Goal: Task Accomplishment & Management: Use online tool/utility

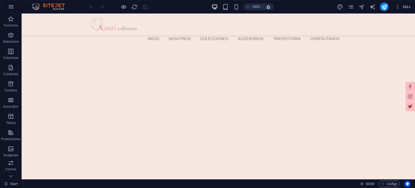
click at [307, 6] on div "100% Más" at bounding box center [250, 6] width 325 height 9
click at [350, 7] on icon "pages" at bounding box center [350, 7] width 6 height 6
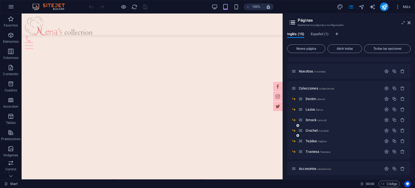
scroll to position [27, 0]
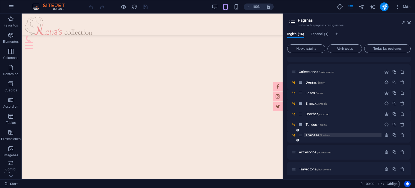
click at [312, 135] on span "Traviesa /traviesa" at bounding box center [317, 135] width 24 height 4
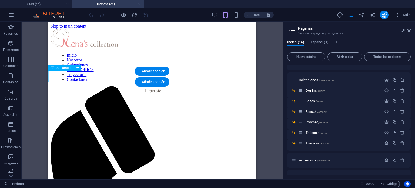
scroll to position [0, 0]
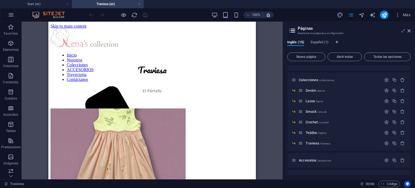
click at [408, 29] on icon at bounding box center [408, 31] width 3 height 4
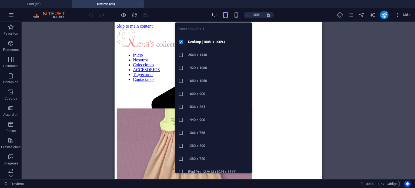
click at [217, 14] on icon "button" at bounding box center [214, 15] width 6 height 6
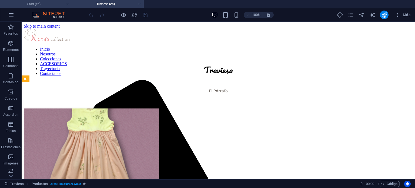
click at [49, 2] on h4 "Start (en)" at bounding box center [36, 4] width 72 height 6
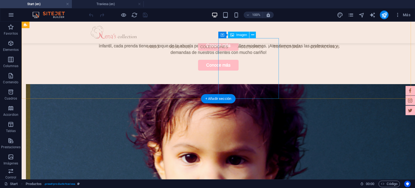
scroll to position [189, 0]
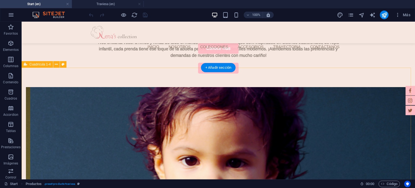
select select "rem"
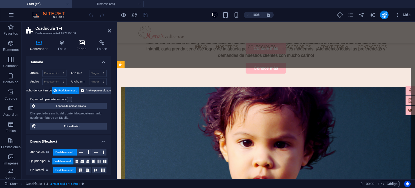
click at [77, 46] on h4 "Fondo" at bounding box center [83, 45] width 20 height 11
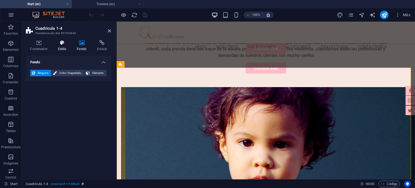
click at [66, 48] on h4 "Estilo" at bounding box center [63, 45] width 19 height 11
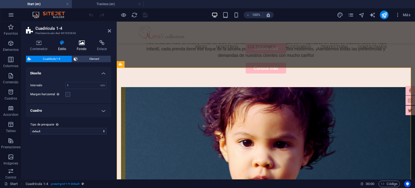
click at [88, 48] on h4 "Fondo" at bounding box center [83, 45] width 20 height 11
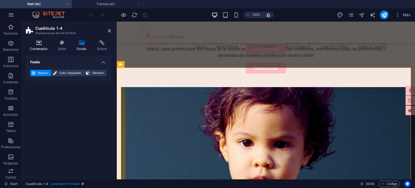
click at [39, 43] on icon at bounding box center [39, 42] width 26 height 5
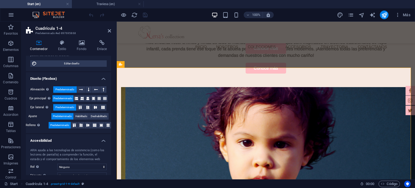
scroll to position [0, 0]
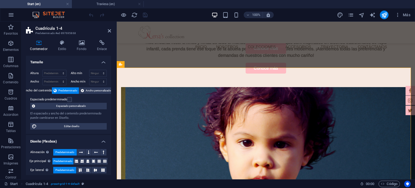
click at [74, 63] on h4 "Tamaño" at bounding box center [68, 61] width 85 height 10
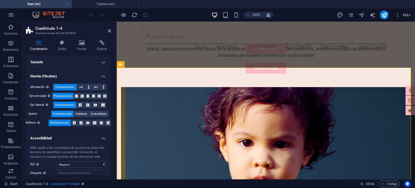
click at [69, 71] on h4 "Diseño (Flexbox)" at bounding box center [68, 75] width 85 height 10
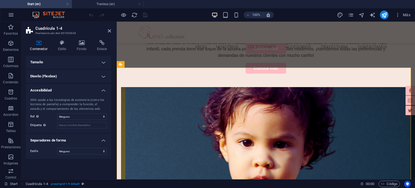
click at [69, 85] on h4 "Accesibilidad" at bounding box center [68, 89] width 85 height 10
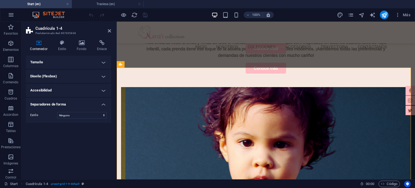
click at [66, 102] on h4 "Separadores de forma" at bounding box center [68, 103] width 85 height 10
click at [70, 90] on h4 "Accesibilidad" at bounding box center [68, 90] width 85 height 13
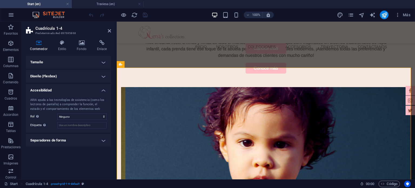
click at [73, 75] on h4 "Diseño (Flexbox)" at bounding box center [68, 76] width 85 height 13
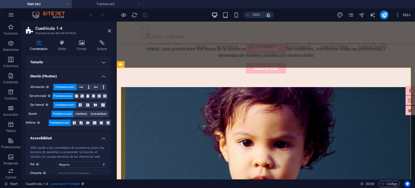
click at [75, 62] on h4 "Tamaño" at bounding box center [68, 62] width 85 height 13
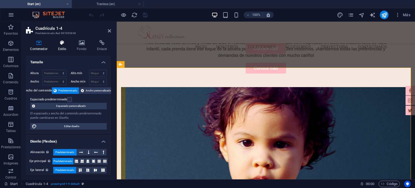
click at [67, 41] on icon at bounding box center [62, 42] width 17 height 5
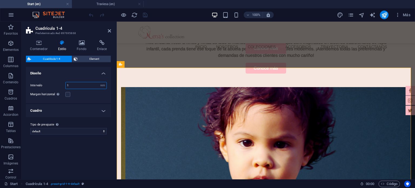
click at [73, 86] on input "1" at bounding box center [86, 85] width 41 height 6
click at [68, 94] on label at bounding box center [67, 94] width 5 height 5
click at [0, 0] on input "Margen horizontal Solo si el "Ancho del contenido" de los contenedores no se ha…" at bounding box center [0, 0] width 0 height 0
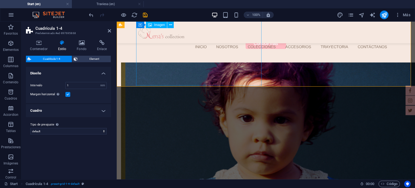
scroll to position [189, 0]
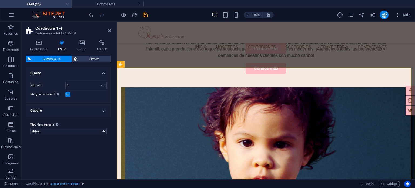
click at [64, 109] on h4 "Cuadro" at bounding box center [68, 110] width 85 height 13
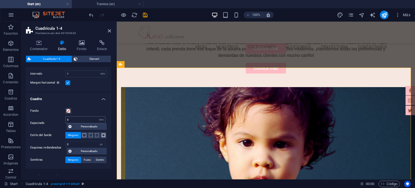
scroll to position [26, 0]
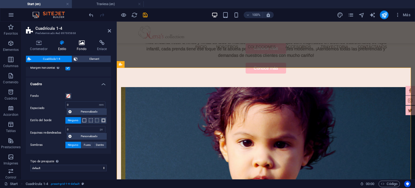
click at [85, 49] on h4 "Fondo" at bounding box center [83, 45] width 20 height 11
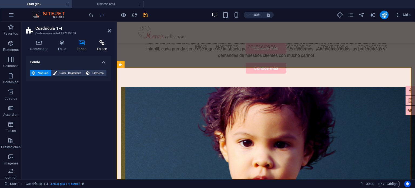
click at [96, 45] on icon at bounding box center [102, 42] width 18 height 5
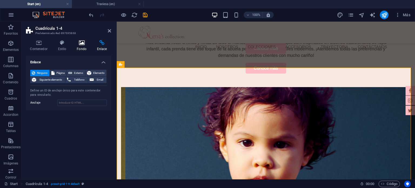
click at [85, 44] on icon at bounding box center [82, 42] width 18 height 5
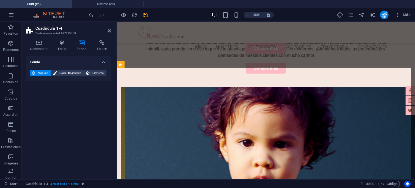
click at [71, 64] on h4 "Fondo" at bounding box center [68, 61] width 85 height 10
click at [66, 40] on icon at bounding box center [62, 42] width 17 height 5
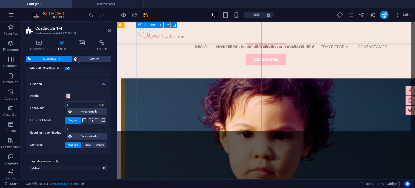
scroll to position [189, 0]
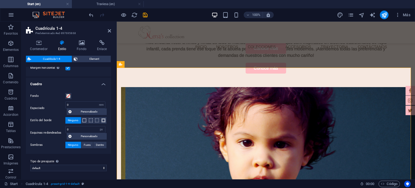
click at [67, 82] on h4 "Cuadro" at bounding box center [68, 82] width 85 height 10
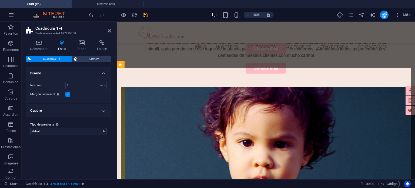
click at [67, 72] on h4 "Diseño" at bounding box center [68, 72] width 85 height 10
click at [67, 72] on h4 "Diseño" at bounding box center [68, 73] width 85 height 13
click at [77, 85] on input "1" at bounding box center [86, 85] width 41 height 6
click at [58, 127] on div "La configuración y variante seleccionada arriba afecta a todos los elementos qu…" at bounding box center [56, 124] width 5 height 6
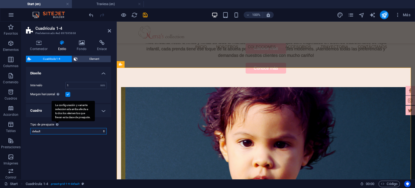
click at [58, 128] on select "default Añadir tipo de preajuste" at bounding box center [68, 131] width 76 height 6
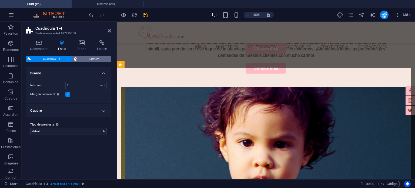
click at [79, 58] on span "Element" at bounding box center [94, 59] width 30 height 6
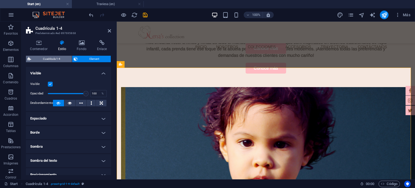
click at [59, 57] on span "Cuadrícula 1-4" at bounding box center [52, 59] width 38 height 6
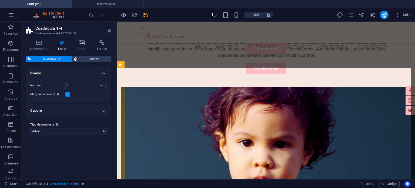
click at [51, 75] on h4 "Diseño" at bounding box center [68, 72] width 85 height 10
click at [44, 42] on icon at bounding box center [39, 42] width 26 height 5
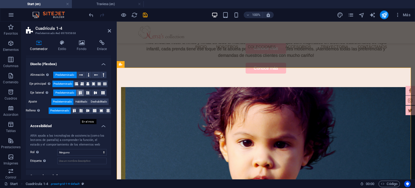
scroll to position [84, 0]
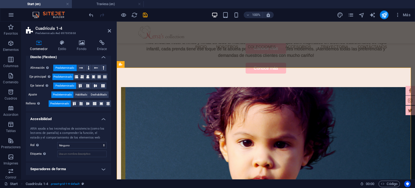
click at [71, 148] on div "ARIA ayuda a las tecnologías de asistencia (como los lectores de pantalla) a co…" at bounding box center [68, 141] width 85 height 39
click at [71, 147] on select "Ninguno Alert Article Banner Comment Complementary Dialog Encabezado Marquee Pi…" at bounding box center [81, 145] width 49 height 6
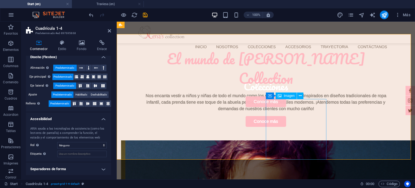
scroll to position [135, 0]
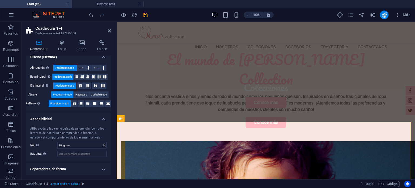
click at [109, 27] on h2 "Cuadrícula 1-4" at bounding box center [73, 28] width 76 height 5
click at [109, 29] on icon at bounding box center [109, 31] width 3 height 4
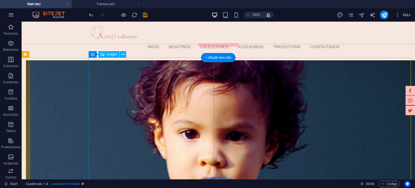
scroll to position [216, 0]
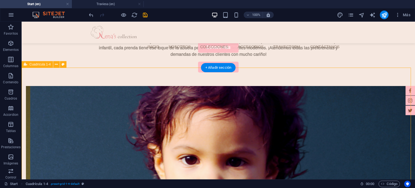
scroll to position [189, 0]
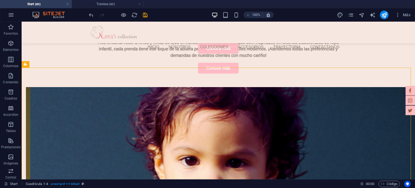
click at [296, 14] on div "100% Más" at bounding box center [250, 15] width 325 height 9
drag, startPoint x: 294, startPoint y: 14, endPoint x: 283, endPoint y: 15, distance: 10.8
click at [283, 15] on div "100% Más" at bounding box center [250, 15] width 325 height 9
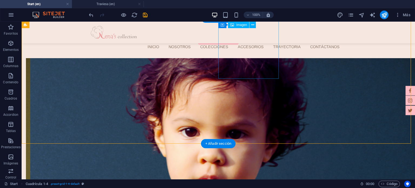
scroll to position [216, 0]
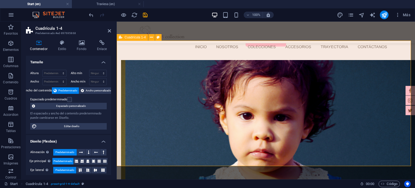
click at [121, 38] on icon at bounding box center [121, 37] width 4 height 6
click at [60, 43] on icon at bounding box center [62, 42] width 17 height 5
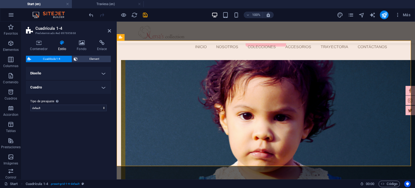
click at [62, 60] on span "Cuadrícula 1-4" at bounding box center [52, 59] width 38 height 6
click at [60, 70] on h4 "Diseño" at bounding box center [68, 73] width 85 height 13
click at [56, 115] on h4 "Cuadro" at bounding box center [68, 110] width 85 height 13
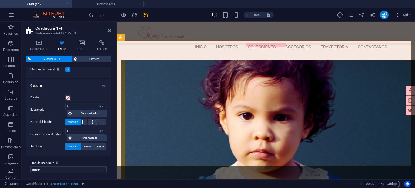
scroll to position [26, 0]
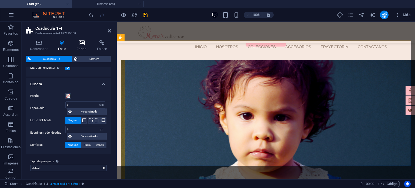
click at [81, 41] on icon at bounding box center [82, 42] width 18 height 5
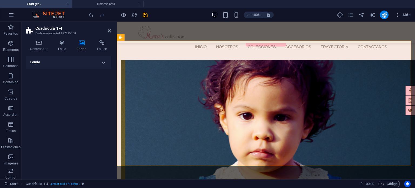
click at [68, 53] on div "Contenedor Estilo Fondo Enlace Tamaño Altura Predeterminado px rem % vh vw Alto…" at bounding box center [68, 107] width 85 height 135
click at [67, 56] on h4 "Fondo" at bounding box center [68, 62] width 85 height 13
click at [108, 31] on icon at bounding box center [109, 31] width 3 height 4
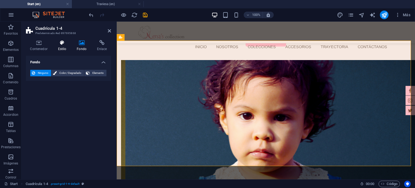
click at [69, 44] on icon at bounding box center [62, 42] width 17 height 5
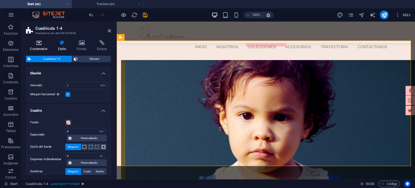
click at [39, 45] on icon at bounding box center [39, 42] width 26 height 5
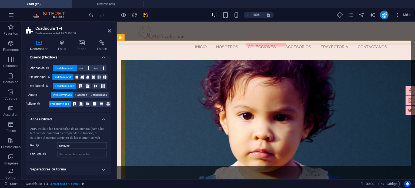
scroll to position [84, 0]
click at [107, 31] on header "Cuadrícula 1-4 Predeterminado #ed-897695868" at bounding box center [68, 29] width 85 height 14
click at [108, 32] on icon at bounding box center [109, 31] width 3 height 4
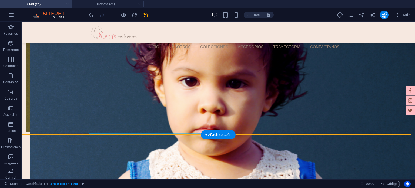
scroll to position [270, 0]
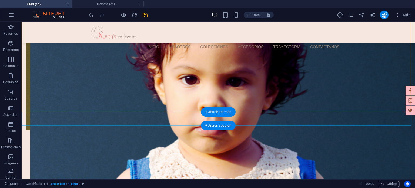
click at [218, 112] on div "+ Añadir sección" at bounding box center [218, 111] width 35 height 9
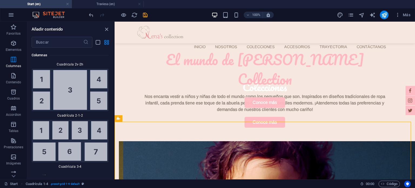
scroll to position [1735, 0]
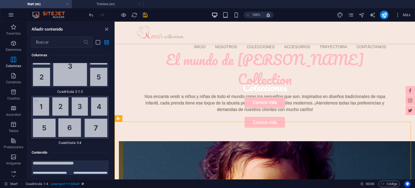
drag, startPoint x: 91, startPoint y: 102, endPoint x: 55, endPoint y: 80, distance: 43.2
click at [91, 102] on img at bounding box center [70, 117] width 74 height 40
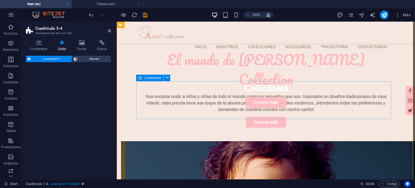
select select "rem"
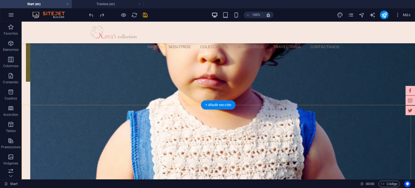
scroll to position [301, 0]
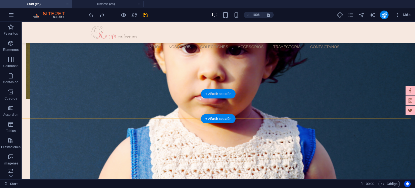
drag, startPoint x: 222, startPoint y: 91, endPoint x: 64, endPoint y: 70, distance: 159.3
click at [222, 91] on div "+ Añadir sección" at bounding box center [218, 93] width 35 height 9
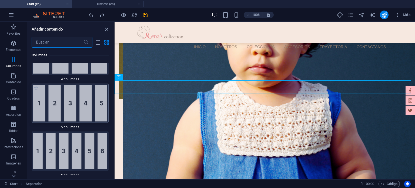
scroll to position [479, 0]
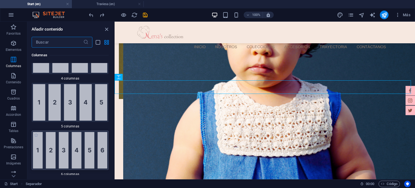
click at [89, 140] on img at bounding box center [70, 150] width 74 height 36
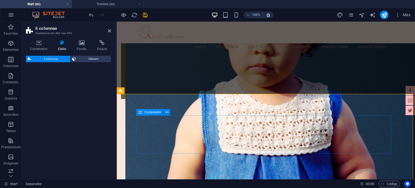
select select "rem"
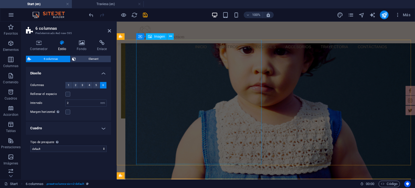
scroll to position [301, 0]
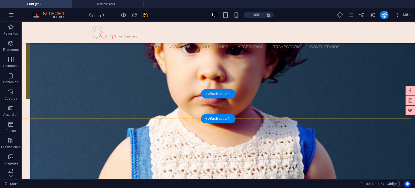
drag, startPoint x: 222, startPoint y: 92, endPoint x: 26, endPoint y: 66, distance: 198.1
click at [222, 92] on div "+ Añadir sección" at bounding box center [218, 93] width 35 height 9
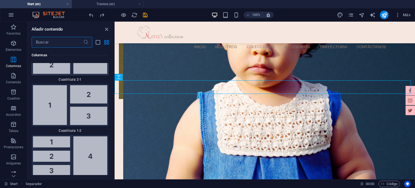
scroll to position [1235, 0]
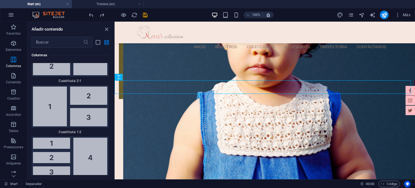
click at [113, 61] on div "Favoritos 1 Star Cabecera 1 Star Contenedor Elementos 1 Star Cabecera 1 Star Te…" at bounding box center [70, 111] width 87 height 127
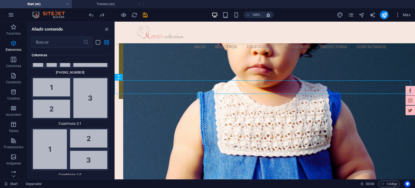
scroll to position [1197, 0]
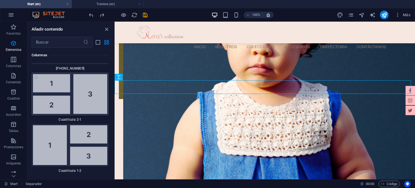
click at [87, 99] on img at bounding box center [70, 94] width 74 height 40
click at [114, 99] on div "Arrastra aquí para reemplazar el contenido existente. Si quieres crear un eleme…" at bounding box center [264, 100] width 300 height 157
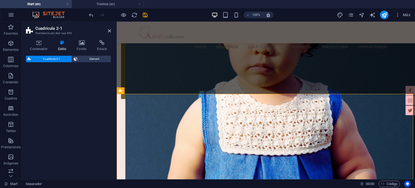
select select "rem"
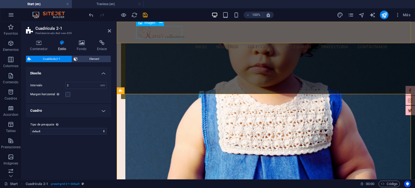
click at [169, 33] on figure at bounding box center [265, 32] width 255 height 13
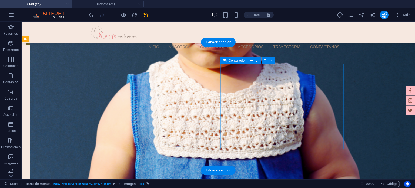
scroll to position [355, 0]
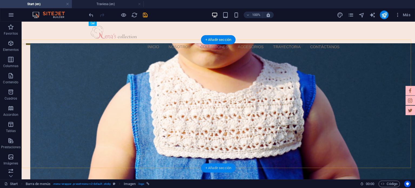
click at [214, 165] on div "+ Añadir sección" at bounding box center [218, 167] width 35 height 9
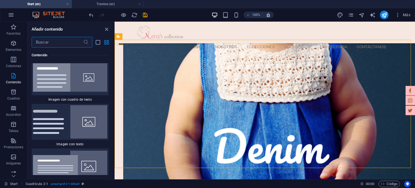
scroll to position [1991, 0]
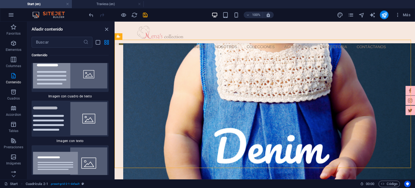
drag, startPoint x: 112, startPoint y: 73, endPoint x: 112, endPoint y: 77, distance: 4.6
click at [112, 77] on div "Favoritos 1 Star Cabecera 1 Star Contenedor Elementos 1 Star Cabecera 1 Star Te…" at bounding box center [70, 111] width 87 height 127
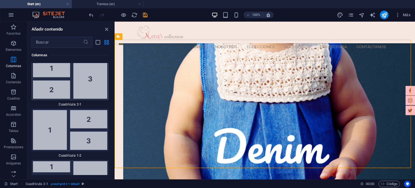
scroll to position [1215, 0]
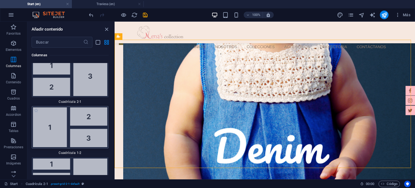
click at [55, 120] on img at bounding box center [70, 127] width 74 height 40
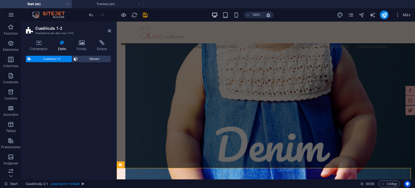
select select "rem"
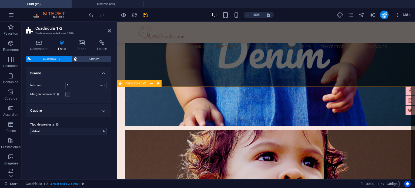
scroll to position [490, 0]
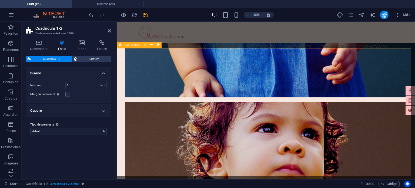
scroll to position [463, 0]
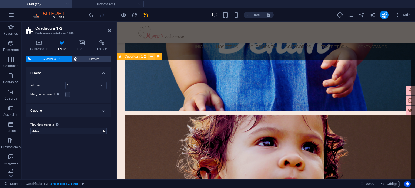
click at [152, 55] on icon at bounding box center [151, 56] width 3 height 6
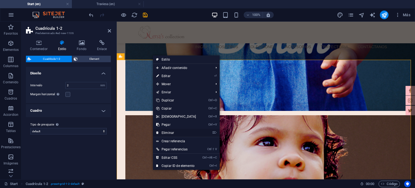
click at [174, 129] on link "⌦ Eliminar" at bounding box center [176, 133] width 46 height 8
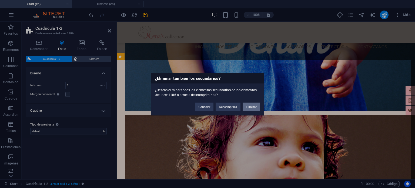
click at [248, 106] on button "Eliminar" at bounding box center [250, 106] width 17 height 8
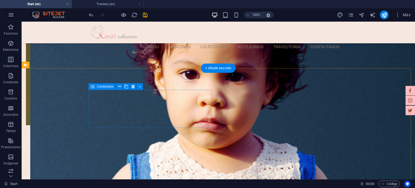
scroll to position [274, 0]
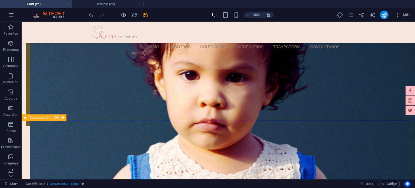
click at [57, 118] on icon at bounding box center [56, 118] width 3 height 6
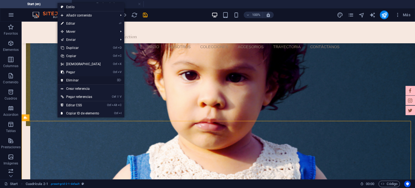
click at [71, 81] on link "⌦ Eliminar" at bounding box center [81, 80] width 46 height 8
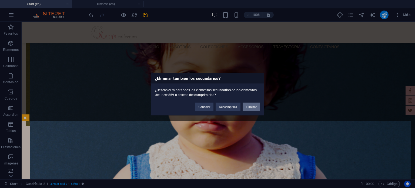
click at [244, 105] on button "Eliminar" at bounding box center [250, 106] width 17 height 8
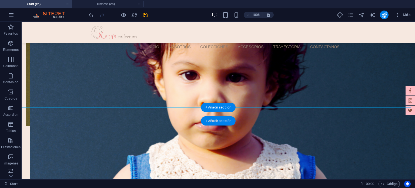
click at [214, 118] on div "+ Añadir sección" at bounding box center [218, 120] width 35 height 9
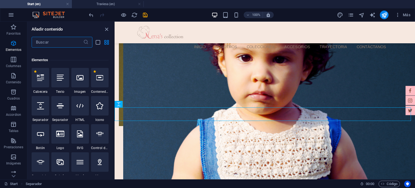
scroll to position [75, 0]
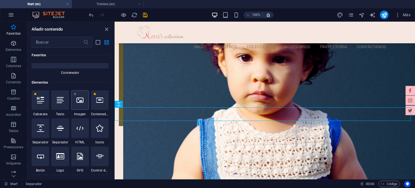
click at [74, 99] on div at bounding box center [80, 99] width 18 height 19
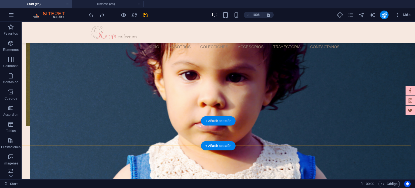
click at [212, 122] on div "+ Añadir sección" at bounding box center [218, 120] width 35 height 9
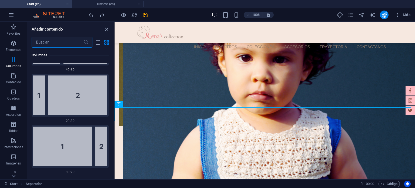
scroll to position [668, 0]
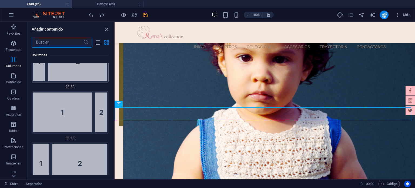
click at [70, 73] on img at bounding box center [70, 61] width 74 height 40
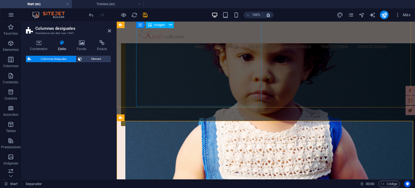
select select "%"
select select "rem"
select select "preset-unequal-columns-v2-2-20-80"
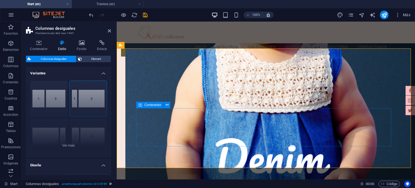
scroll to position [355, 0]
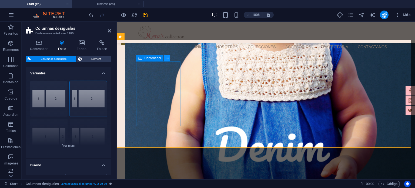
click at [166, 59] on icon at bounding box center [166, 58] width 3 height 6
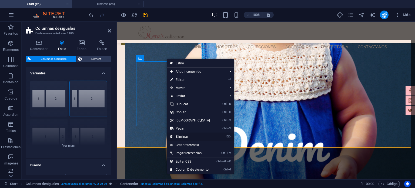
click at [178, 134] on link "⌦ Eliminar" at bounding box center [190, 136] width 46 height 8
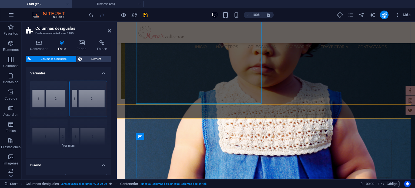
scroll to position [301, 0]
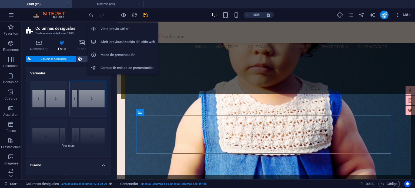
click at [129, 52] on h6 "Modo de presentación" at bounding box center [127, 55] width 55 height 6
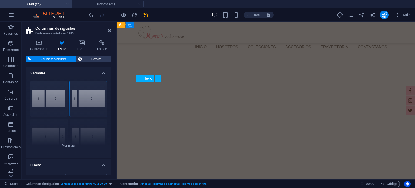
scroll to position [0, 0]
click at [108, 32] on icon at bounding box center [109, 31] width 3 height 4
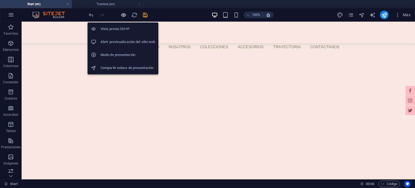
click at [125, 15] on icon "button" at bounding box center [123, 15] width 6 height 6
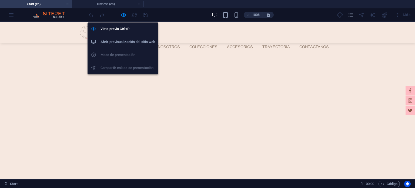
click at [122, 40] on h6 "Abrir previsualización del sitio web" at bounding box center [127, 42] width 55 height 6
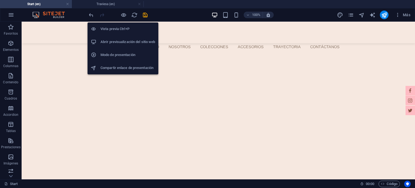
click at [132, 68] on h6 "Compartir enlace de presentación" at bounding box center [127, 68] width 55 height 6
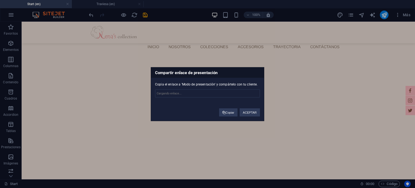
type input "[URL][DOMAIN_NAME]"
click at [248, 113] on button "ACEPTAR" at bounding box center [249, 112] width 20 height 8
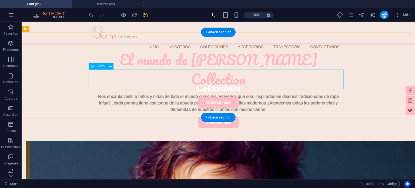
scroll to position [270, 0]
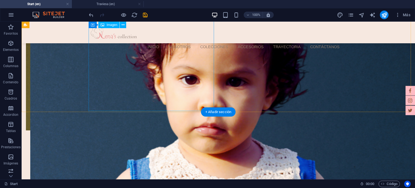
click at [26, 87] on figure at bounding box center [26, 68] width 0 height 124
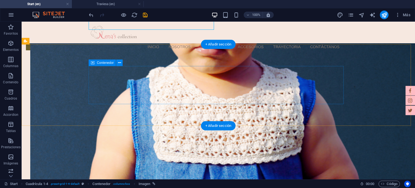
scroll to position [351, 0]
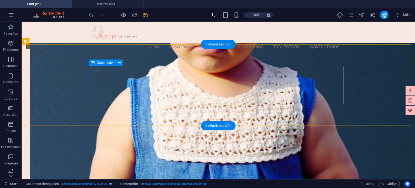
drag, startPoint x: 150, startPoint y: 72, endPoint x: 152, endPoint y: 68, distance: 4.8
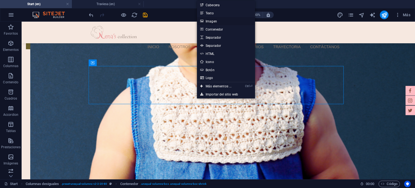
click at [212, 21] on link "Imagen" at bounding box center [226, 21] width 58 height 8
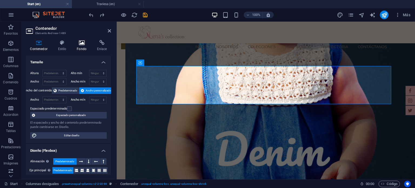
click at [81, 50] on h4 "Fondo" at bounding box center [83, 45] width 20 height 11
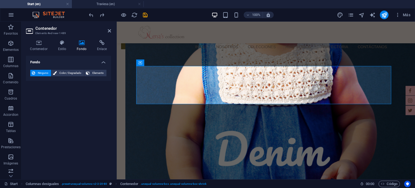
click at [83, 47] on h4 "Fondo" at bounding box center [83, 45] width 20 height 11
click at [94, 71] on span "Elemento" at bounding box center [97, 73] width 13 height 6
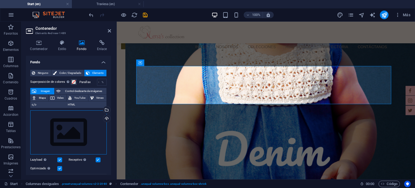
click at [75, 131] on div "Arrastra archivos aquí, haz clic para escoger archivos o selecciona archivos de…" at bounding box center [68, 132] width 76 height 44
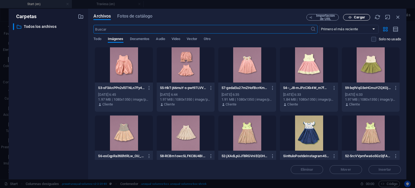
click at [360, 17] on span "Cargar" at bounding box center [359, 17] width 11 height 3
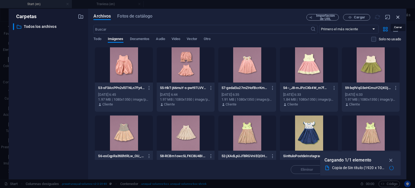
click at [399, 17] on icon "button" at bounding box center [398, 17] width 6 height 6
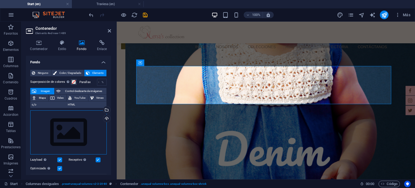
click at [72, 147] on div "Arrastra archivos aquí, haz clic para escoger archivos o selecciona archivos de…" at bounding box center [68, 132] width 76 height 44
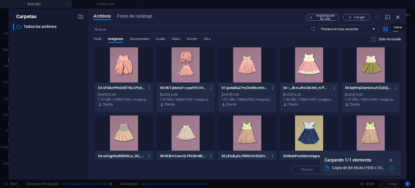
click at [397, 16] on icon "button" at bounding box center [398, 17] width 6 height 6
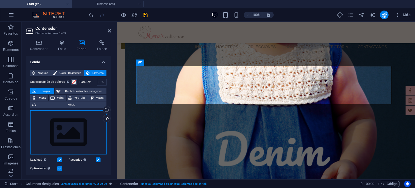
click at [68, 124] on div "Arrastra archivos aquí, haz clic para escoger archivos o selecciona archivos de…" at bounding box center [68, 132] width 76 height 44
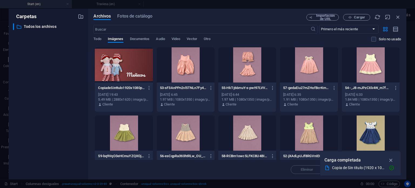
click at [120, 72] on div at bounding box center [124, 64] width 58 height 35
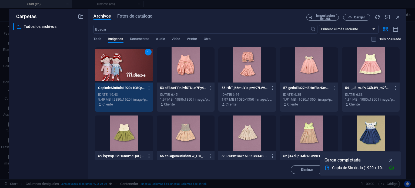
click at [135, 69] on div "1" at bounding box center [124, 64] width 58 height 35
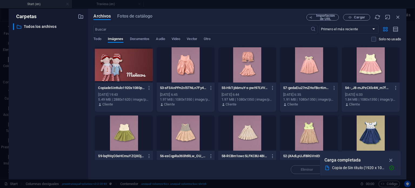
click at [135, 69] on div at bounding box center [124, 64] width 58 height 35
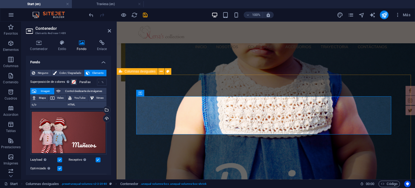
scroll to position [297, 0]
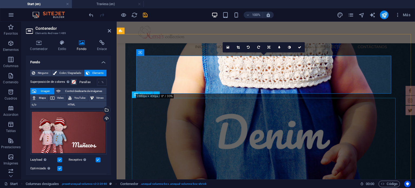
scroll to position [378, 0]
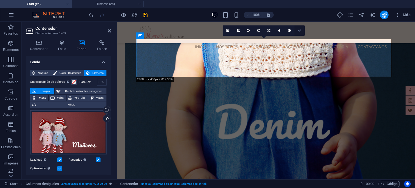
click at [298, 30] on icon at bounding box center [299, 30] width 3 height 3
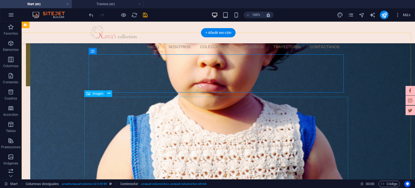
scroll to position [297, 0]
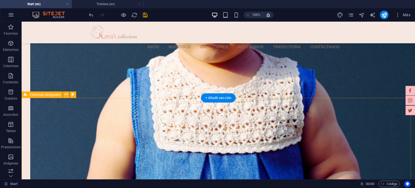
scroll to position [378, 0]
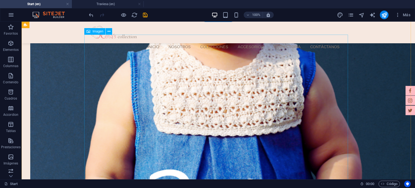
drag, startPoint x: 241, startPoint y: 98, endPoint x: 146, endPoint y: 98, distance: 95.3
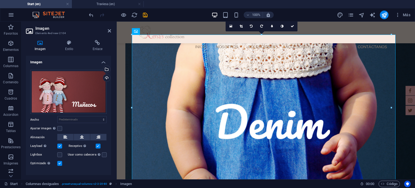
click at [58, 59] on h4 "Imagen" at bounding box center [68, 61] width 85 height 10
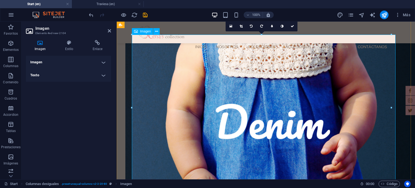
click at [243, 27] on link at bounding box center [241, 26] width 10 height 10
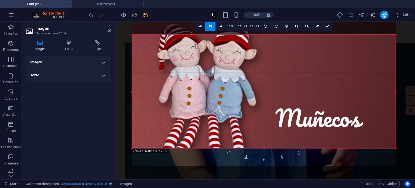
drag, startPoint x: 264, startPoint y: 34, endPoint x: 266, endPoint y: 70, distance: 35.4
click at [266, 71] on div "180 170 160 150 140 130 120 110 100 90 80 70 60 50 40 30 20 10 0 -10 -20 -30 -4…" at bounding box center [263, 92] width 263 height 114
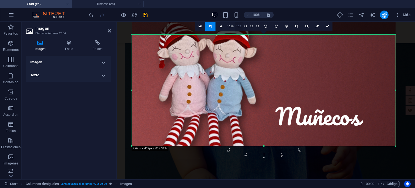
click at [242, 28] on link "16:9" at bounding box center [239, 26] width 8 height 10
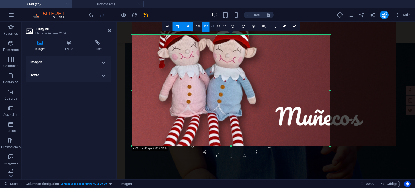
click at [214, 25] on link "4:3" at bounding box center [212, 26] width 6 height 10
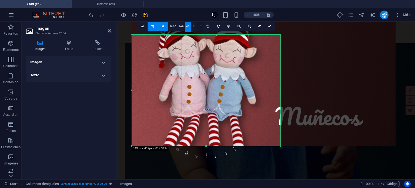
click at [199, 26] on link "1:2" at bounding box center [200, 26] width 6 height 10
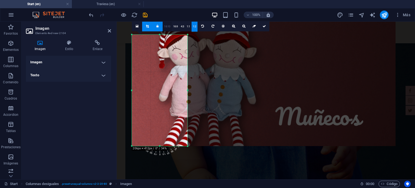
click at [167, 24] on link "16:10" at bounding box center [167, 26] width 9 height 10
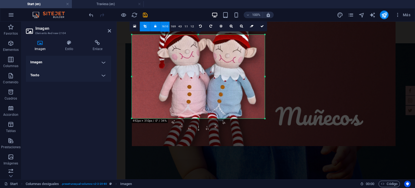
drag, startPoint x: 187, startPoint y: 71, endPoint x: 265, endPoint y: 92, distance: 80.2
click at [265, 92] on div "180 170 160 150 140 130 120 110 100 90 80 70 60 50 40 30 20 10 0 -10 -20 -30 -4…" at bounding box center [198, 77] width 133 height 84
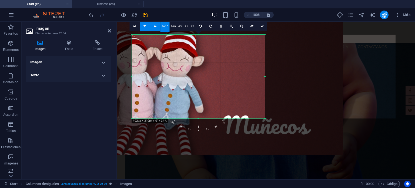
drag, startPoint x: 228, startPoint y: 87, endPoint x: 175, endPoint y: 96, distance: 53.4
click at [175, 96] on div at bounding box center [210, 80] width 263 height 148
click at [177, 25] on link "4:3" at bounding box center [180, 26] width 6 height 10
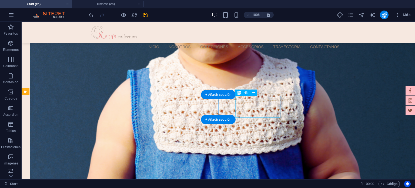
scroll to position [397, 0]
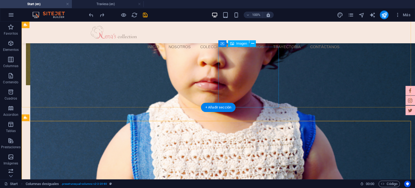
scroll to position [325, 0]
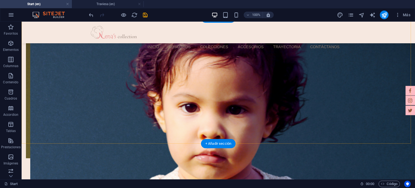
scroll to position [244, 0]
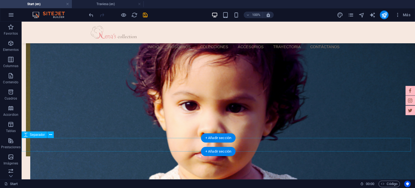
select select "px"
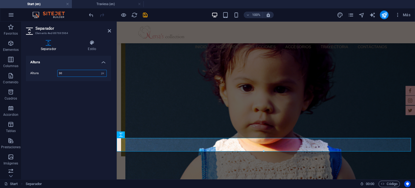
type input "30"
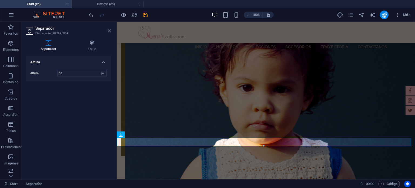
drag, startPoint x: 110, startPoint y: 31, endPoint x: 98, endPoint y: 36, distance: 13.0
click at [110, 31] on icon at bounding box center [109, 31] width 3 height 4
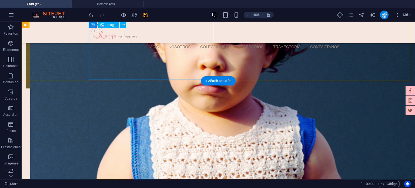
scroll to position [298, 0]
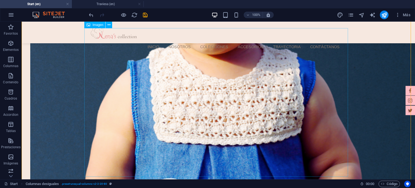
scroll to position [379, 0]
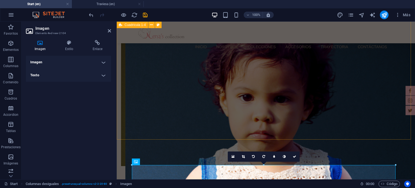
scroll to position [271, 0]
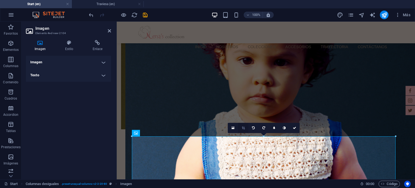
click at [243, 129] on icon at bounding box center [243, 127] width 3 height 3
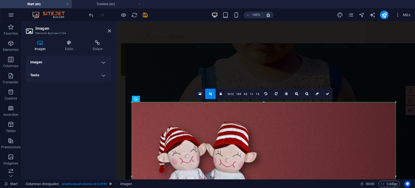
scroll to position [325, 0]
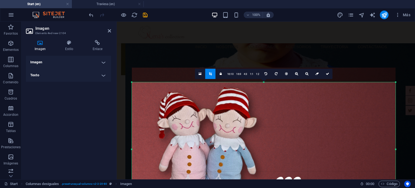
drag, startPoint x: 263, startPoint y: 81, endPoint x: 264, endPoint y: 96, distance: 14.9
click at [264, 96] on div "180 170 160 150 140 130 120 110 100 90 80 70 60 50 40 30 20 10 0 -10 -20 -30 -4…" at bounding box center [263, 149] width 263 height 134
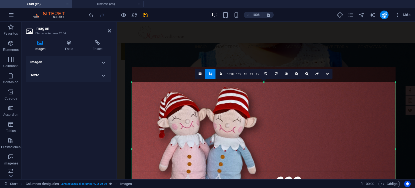
scroll to position [433, 0]
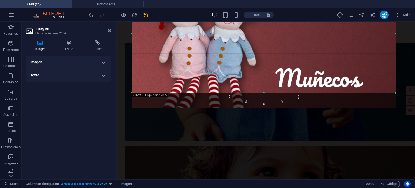
drag, startPoint x: 265, startPoint y: 107, endPoint x: 265, endPoint y: 92, distance: 14.9
click at [265, 92] on div at bounding box center [263, 93] width 263 height 2
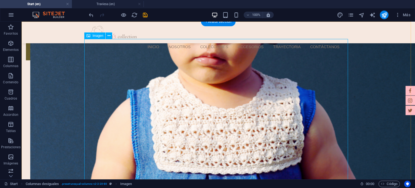
scroll to position [406, 0]
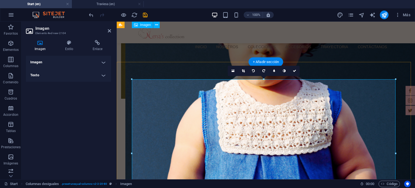
scroll to position [298, 0]
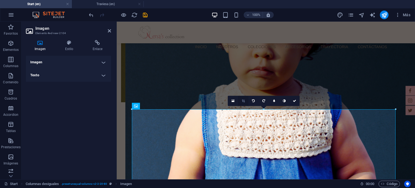
click at [245, 101] on link at bounding box center [243, 101] width 10 height 10
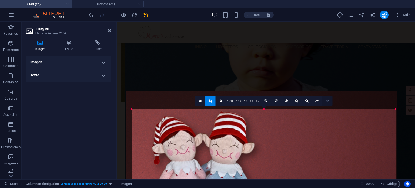
click at [328, 99] on icon at bounding box center [327, 100] width 3 height 3
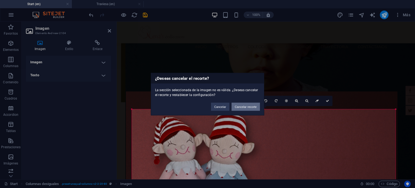
drag, startPoint x: 255, startPoint y: 108, endPoint x: 234, endPoint y: 109, distance: 21.6
click at [238, 114] on div "¿Deseas cancelar el recorte? La sección seleccionada de la imagen no es válida.…" at bounding box center [207, 94] width 113 height 42
click at [233, 93] on div "La sección seleccionada de la imagen no es válida. ¿Deseas cancelar el recorte …" at bounding box center [207, 90] width 113 height 14
click at [218, 105] on button "Cancelar" at bounding box center [220, 106] width 18 height 8
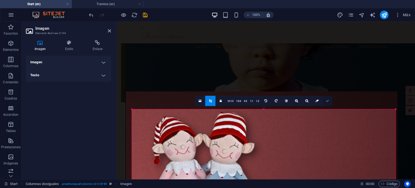
click at [325, 99] on link at bounding box center [327, 101] width 10 height 10
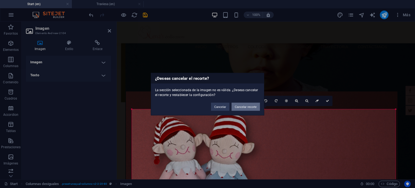
click at [254, 106] on button "Cancelar recorte" at bounding box center [245, 106] width 28 height 8
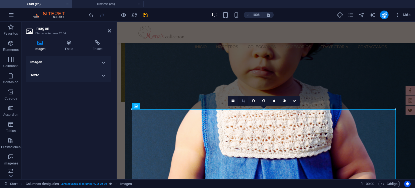
click at [242, 99] on icon at bounding box center [243, 100] width 3 height 3
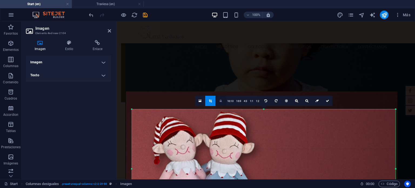
click at [216, 100] on link at bounding box center [220, 101] width 10 height 10
click at [325, 100] on link at bounding box center [327, 101] width 10 height 10
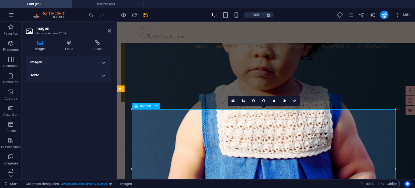
scroll to position [325, 0]
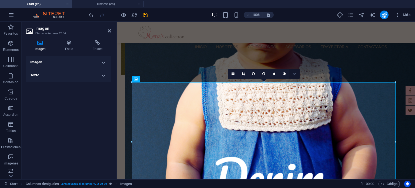
click at [294, 76] on link at bounding box center [294, 74] width 10 height 10
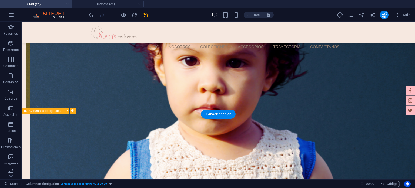
scroll to position [271, 0]
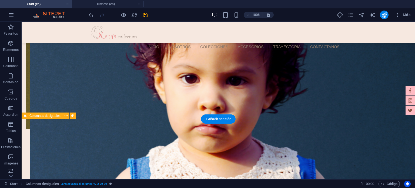
select select "%"
select select "rem"
select select "preset-unequal-columns-v2-2-20-80"
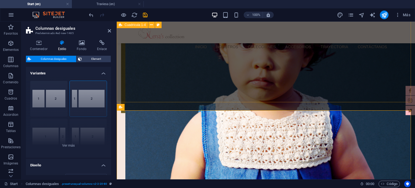
scroll to position [325, 0]
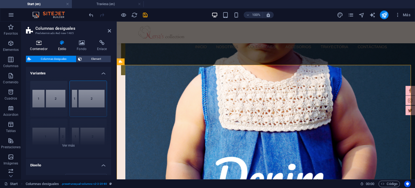
click at [48, 45] on icon at bounding box center [39, 42] width 26 height 5
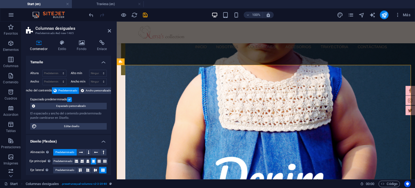
click at [68, 97] on label at bounding box center [69, 99] width 5 height 5
click at [0, 0] on input "Espaciado predeterminado" at bounding box center [0, 0] width 0 height 0
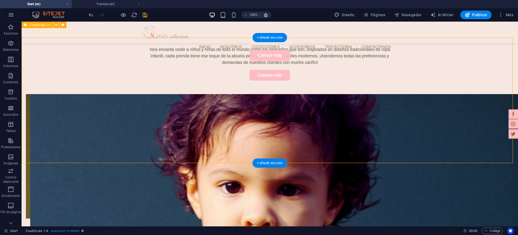
scroll to position [332, 0]
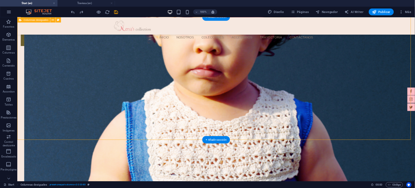
scroll to position [366, 0]
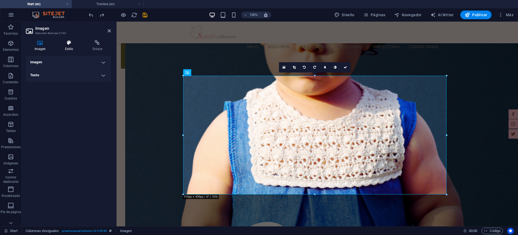
click at [73, 46] on h4 "Estilo" at bounding box center [70, 45] width 28 height 11
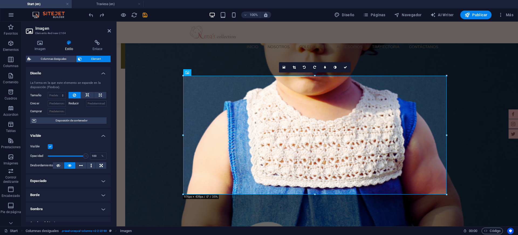
click at [65, 69] on h4 "Diseño" at bounding box center [68, 72] width 85 height 10
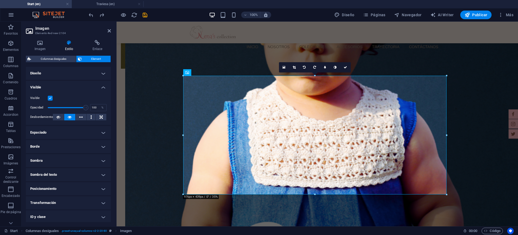
click at [59, 83] on h4 "Visible" at bounding box center [68, 86] width 85 height 10
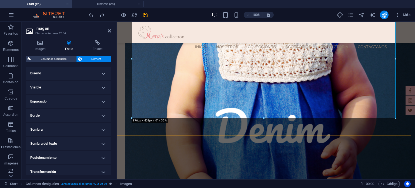
scroll to position [365, 0]
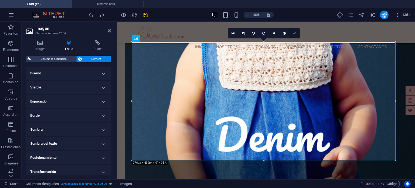
click at [295, 32] on icon at bounding box center [294, 33] width 3 height 3
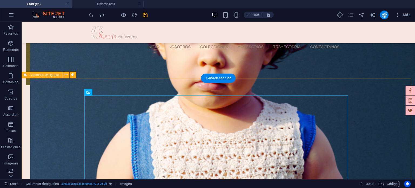
scroll to position [311, 0]
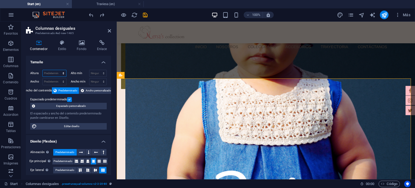
click at [54, 72] on select "Predeterminado px rem % vh vw" at bounding box center [54, 73] width 23 height 6
select select "px"
click at [58, 70] on select "Predeterminado px rem % vh vw" at bounding box center [54, 73] width 23 height 6
type input "400"
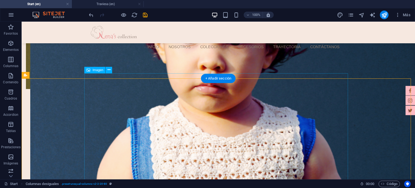
drag, startPoint x: 276, startPoint y: 130, endPoint x: 181, endPoint y: 130, distance: 95.3
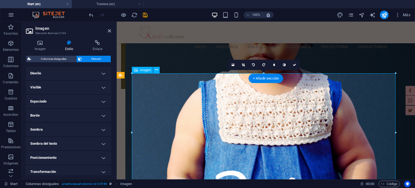
click at [44, 50] on h4 "Imagen" at bounding box center [41, 45] width 31 height 11
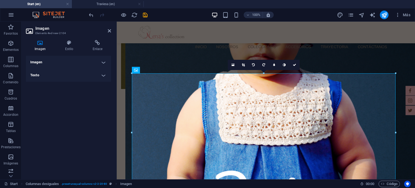
click at [62, 66] on h4 "Imagen" at bounding box center [68, 62] width 85 height 13
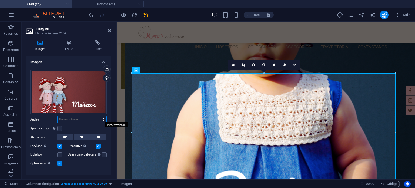
click at [76, 118] on select "Predeterminado automático px rem % em vh vw" at bounding box center [82, 119] width 49 height 6
select select "px"
click at [98, 116] on select "Predeterminado automático px rem % em vh vw" at bounding box center [82, 119] width 49 height 6
type input "500"
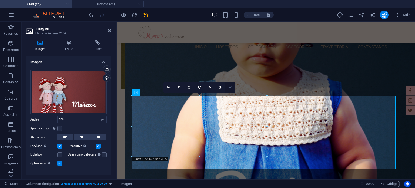
click at [230, 86] on icon at bounding box center [229, 87] width 3 height 3
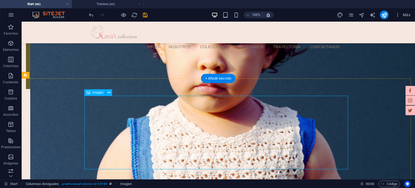
select select "px"
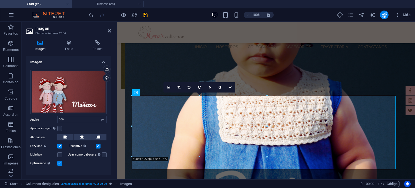
click at [79, 133] on div "Arrastra archivos aquí, haz clic para escoger archivos o selecciona archivos de…" at bounding box center [68, 118] width 85 height 106
click at [80, 135] on icon at bounding box center [82, 137] width 4 height 6
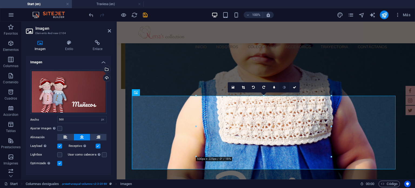
click at [289, 86] on link at bounding box center [284, 87] width 10 height 10
click at [293, 86] on icon at bounding box center [294, 87] width 3 height 3
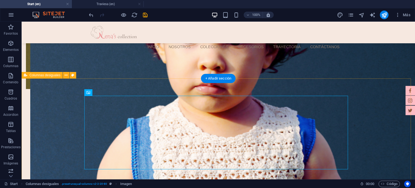
select select "px"
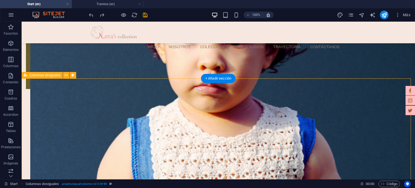
select select "%"
select select "rem"
select select "preset-unequal-columns-v2-2-20-80"
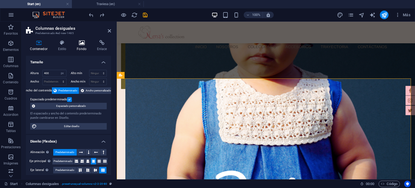
click at [80, 46] on h4 "Fondo" at bounding box center [83, 45] width 20 height 11
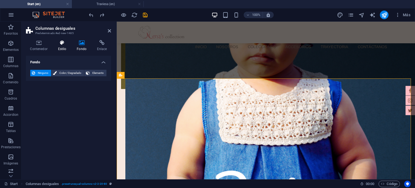
click at [66, 46] on h4 "Estilo" at bounding box center [63, 45] width 19 height 11
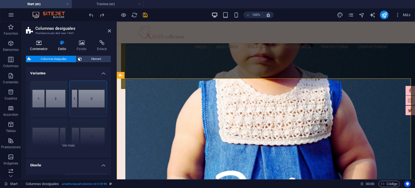
click at [41, 48] on h4 "Contenedor" at bounding box center [40, 45] width 28 height 11
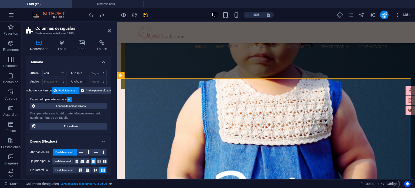
click at [68, 99] on label at bounding box center [69, 99] width 5 height 5
click at [0, 0] on input "Espaciado predeterminado" at bounding box center [0, 0] width 0 height 0
click at [308, 40] on nav "Inicio Nosotros Colecciones ACCESORIOS Trayectoria Contáctanos" at bounding box center [268, 46] width 248 height 12
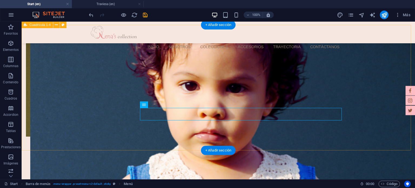
scroll to position [365, 0]
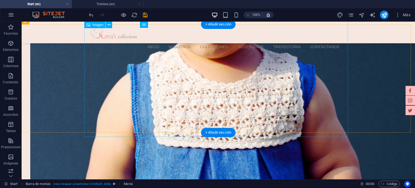
select select "px"
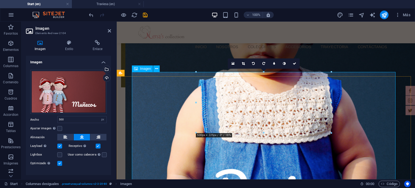
scroll to position [311, 0]
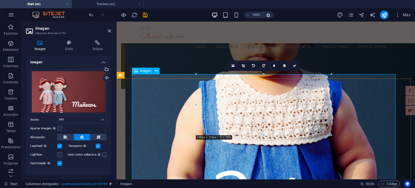
click at [61, 52] on div "Imagen Estilo Enlace Imagen Arrastra archivos aquí, haz clic para escoger archi…" at bounding box center [68, 107] width 85 height 135
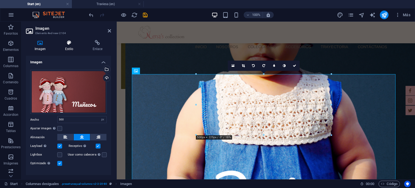
click at [63, 50] on h4 "Estilo" at bounding box center [70, 45] width 28 height 11
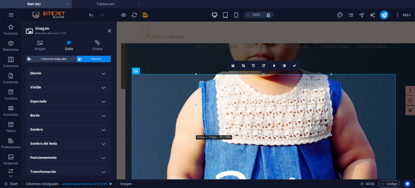
click at [59, 71] on h4 "Diseño" at bounding box center [68, 73] width 85 height 13
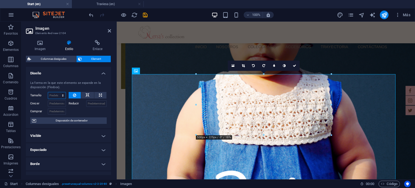
drag, startPoint x: 57, startPoint y: 97, endPoint x: 64, endPoint y: 97, distance: 6.7
click at [57, 97] on select "Predeterminado automático px % 1/1 1/2 1/3 1/4 1/5 1/6 1/7 1/8 1/9 1/10" at bounding box center [57, 95] width 18 height 6
select select "px"
click at [57, 92] on select "Predeterminado automático px % 1/1 1/2 1/3 1/4 1/5 1/6 1/7 1/8 1/9 1/10" at bounding box center [57, 95] width 18 height 6
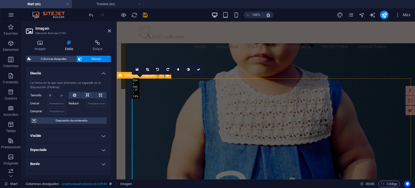
scroll to position [338, 0]
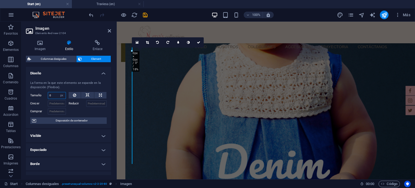
click at [52, 93] on input "0" at bounding box center [57, 95] width 18 height 6
type input "400"
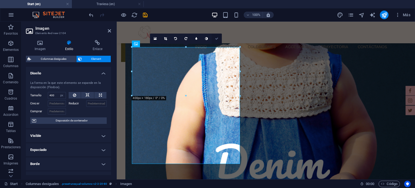
click at [217, 39] on icon at bounding box center [216, 38] width 3 height 3
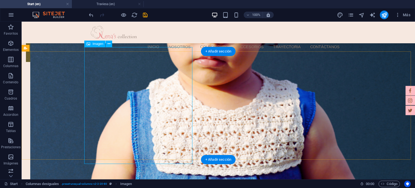
select select "px"
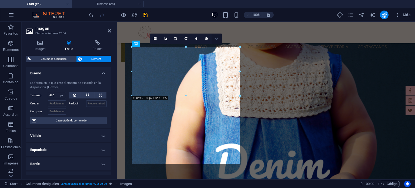
click at [217, 40] on icon at bounding box center [216, 38] width 3 height 3
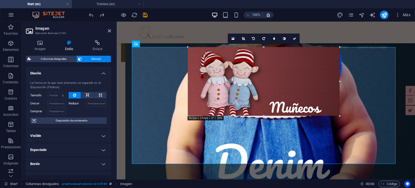
drag, startPoint x: 342, startPoint y: 114, endPoint x: 344, endPoint y: 116, distance: 3.0
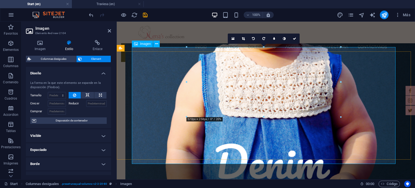
click at [294, 38] on icon at bounding box center [294, 38] width 3 height 3
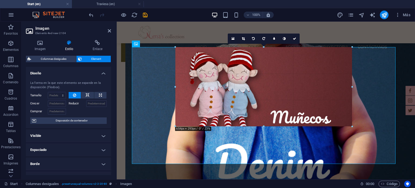
drag, startPoint x: 340, startPoint y: 116, endPoint x: 363, endPoint y: 126, distance: 24.6
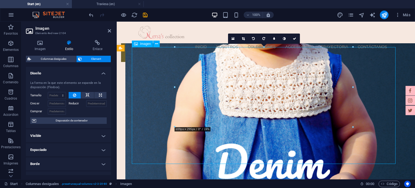
drag, startPoint x: 296, startPoint y: 84, endPoint x: 290, endPoint y: 55, distance: 29.7
click at [289, 39] on link at bounding box center [294, 38] width 10 height 10
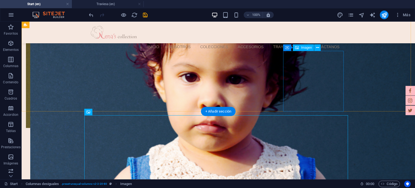
scroll to position [284, 0]
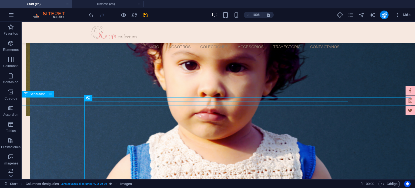
select select "px"
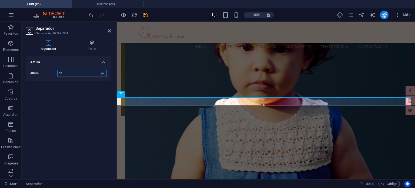
click at [74, 74] on input "30" at bounding box center [82, 73] width 49 height 6
type input "20"
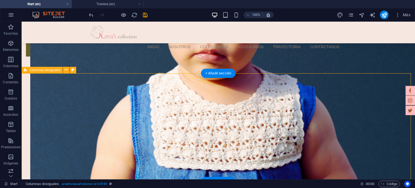
scroll to position [365, 0]
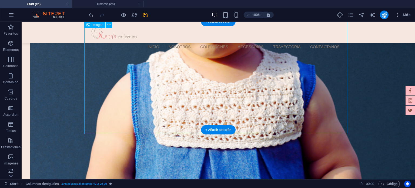
select select "px"
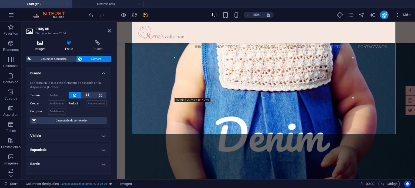
click at [41, 45] on icon at bounding box center [40, 42] width 28 height 5
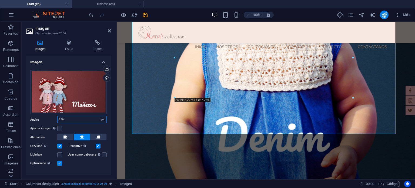
click at [88, 120] on input "659" at bounding box center [82, 119] width 49 height 6
click at [89, 120] on input "500" at bounding box center [82, 119] width 49 height 6
type input "659"
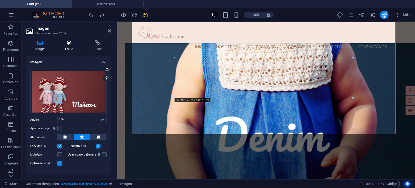
click at [68, 44] on icon at bounding box center [68, 42] width 25 height 5
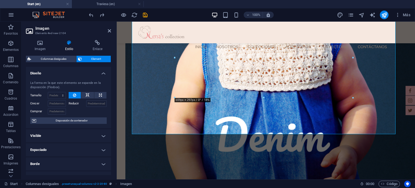
click at [59, 74] on h4 "Diseño" at bounding box center [68, 72] width 85 height 10
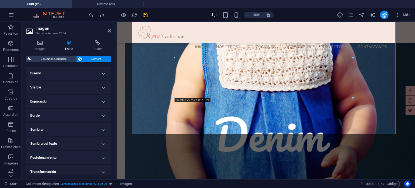
click at [59, 85] on h4 "Visible" at bounding box center [68, 87] width 85 height 13
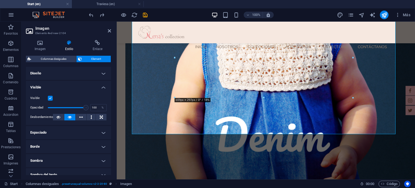
click at [59, 85] on h4 "Visible" at bounding box center [68, 86] width 85 height 10
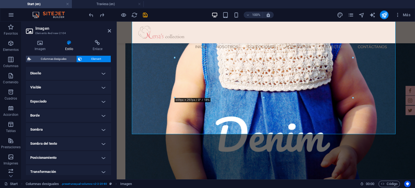
click at [63, 76] on h4 "Diseño" at bounding box center [68, 73] width 85 height 13
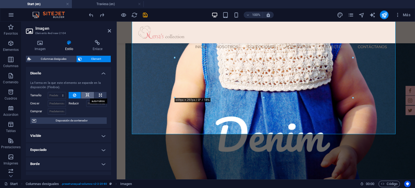
click at [90, 95] on button at bounding box center [87, 95] width 13 height 6
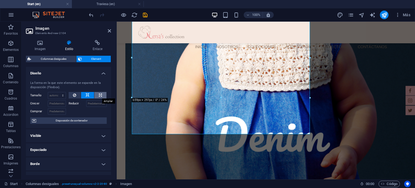
click at [99, 93] on icon at bounding box center [100, 95] width 3 height 6
type input "100"
select select "%"
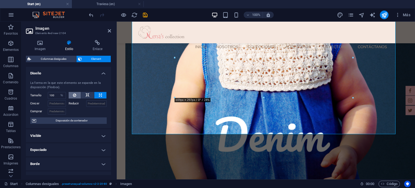
click at [73, 94] on icon at bounding box center [74, 95] width 3 height 6
click at [58, 93] on select "Predeterminado automático px % 1/1 1/2 1/3 1/4 1/5 1/6 1/7 1/8 1/9 1/10" at bounding box center [57, 95] width 18 height 6
select select "px"
click at [57, 92] on select "Predeterminado automático px % 1/1 1/2 1/3 1/4 1/5 1/6 1/7 1/8 1/9 1/10" at bounding box center [57, 95] width 18 height 6
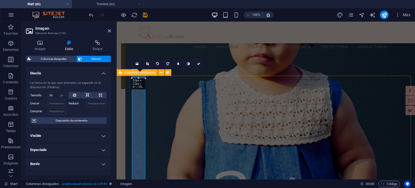
scroll to position [338, 0]
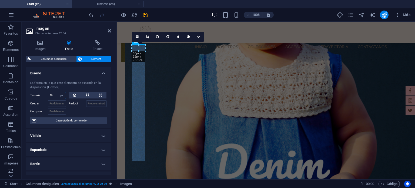
click at [57, 97] on input "50" at bounding box center [57, 95] width 18 height 6
type input "400"
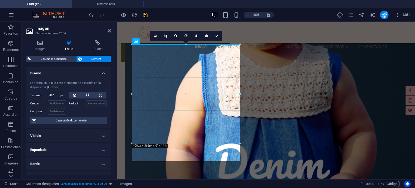
drag, startPoint x: 240, startPoint y: 68, endPoint x: 292, endPoint y: 77, distance: 52.6
click at [60, 104] on input "Crecer" at bounding box center [57, 103] width 18 height 6
click at [59, 111] on input "Comprar" at bounding box center [57, 111] width 18 height 6
click at [99, 103] on input "Reducir" at bounding box center [96, 103] width 21 height 6
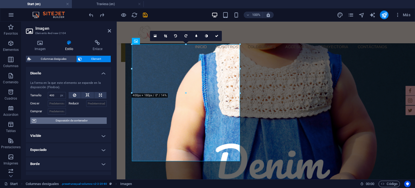
click at [77, 122] on span "Disposición de contenedor" at bounding box center [71, 120] width 67 height 6
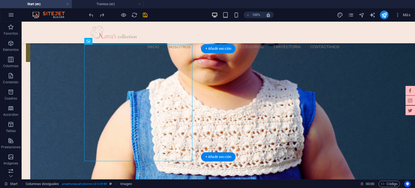
drag, startPoint x: 121, startPoint y: 75, endPoint x: 269, endPoint y: 77, distance: 148.0
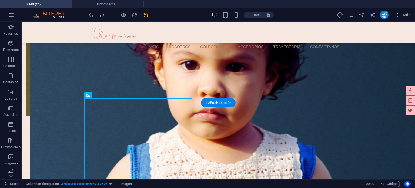
scroll to position [284, 0]
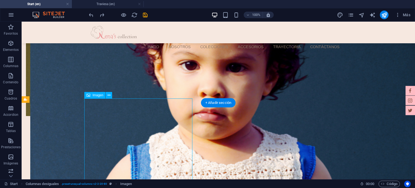
select select "px"
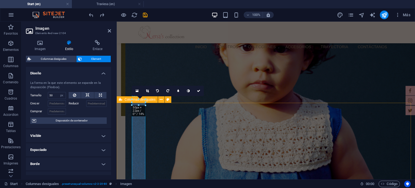
type input "0"
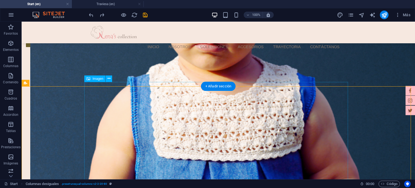
scroll to position [365, 0]
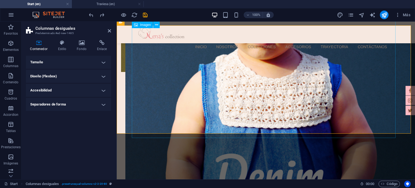
scroll to position [311, 0]
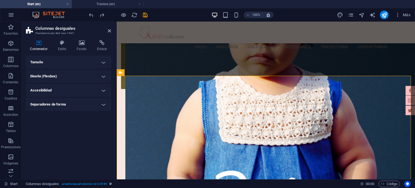
click at [57, 58] on h4 "Tamaño" at bounding box center [68, 62] width 85 height 13
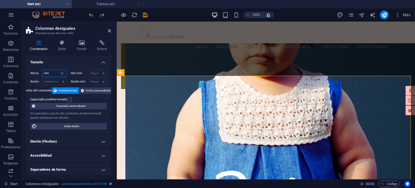
click at [54, 72] on input "400" at bounding box center [54, 73] width 23 height 6
drag, startPoint x: 54, startPoint y: 72, endPoint x: 57, endPoint y: 69, distance: 4.8
click at [54, 72] on input "400" at bounding box center [54, 73] width 23 height 6
type input "300"
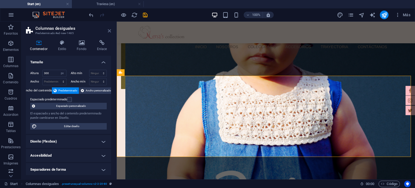
click at [109, 32] on icon at bounding box center [109, 31] width 3 height 4
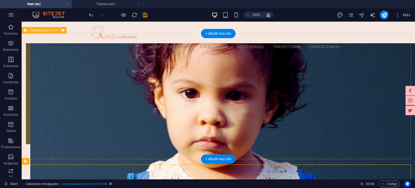
scroll to position [284, 0]
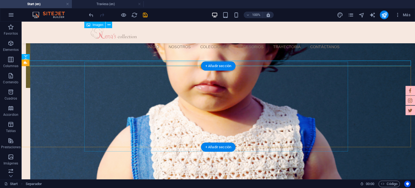
scroll to position [311, 0]
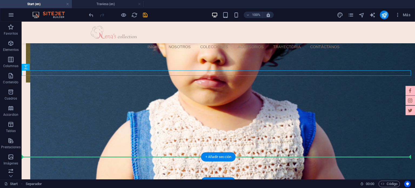
drag, startPoint x: 72, startPoint y: 73, endPoint x: 65, endPoint y: 157, distance: 83.8
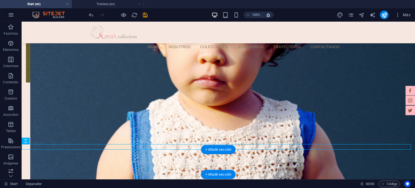
scroll to position [319, 0]
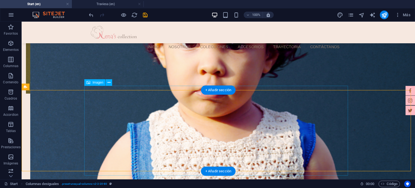
scroll to position [346, 0]
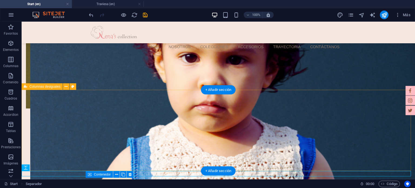
scroll to position [292, 0]
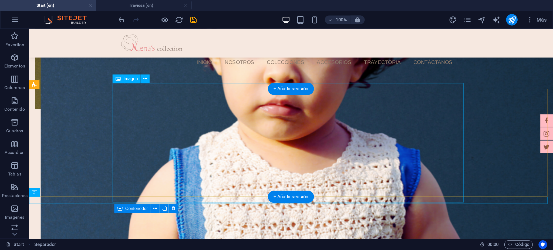
scroll to position [319, 0]
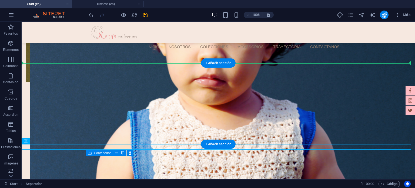
drag, startPoint x: 72, startPoint y: 145, endPoint x: 77, endPoint y: 72, distance: 73.9
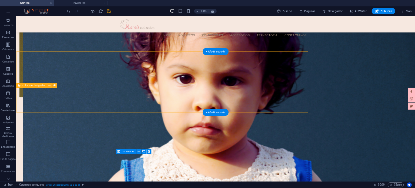
scroll to position [318, 0]
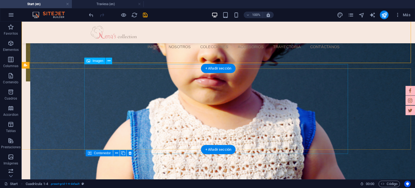
scroll to position [319, 0]
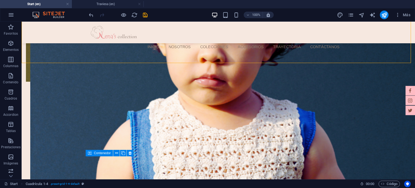
click at [312, 11] on div "100% Más" at bounding box center [250, 15] width 325 height 9
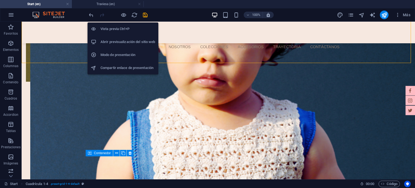
click at [124, 54] on h6 "Modo de presentación" at bounding box center [127, 55] width 55 height 6
click at [120, 30] on h6 "Vista previa Ctrl+P" at bounding box center [127, 29] width 55 height 6
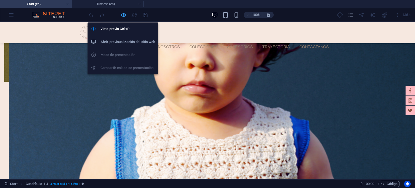
click at [120, 15] on icon "button" at bounding box center [123, 15] width 6 height 6
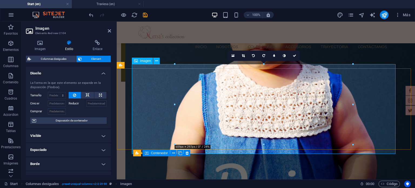
click at [38, 48] on h4 "Imagen" at bounding box center [41, 45] width 31 height 11
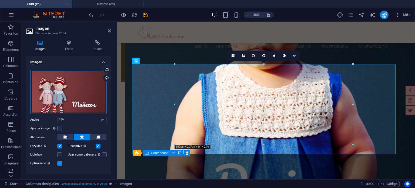
click at [77, 78] on div "Arrastra archivos aquí, haz clic para escoger archivos o selecciona archivos de…" at bounding box center [68, 92] width 76 height 44
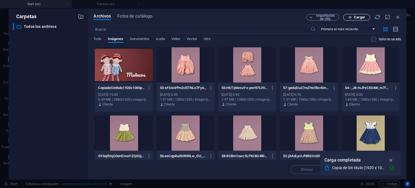
click at [356, 15] on button "Cargar" at bounding box center [356, 17] width 27 height 6
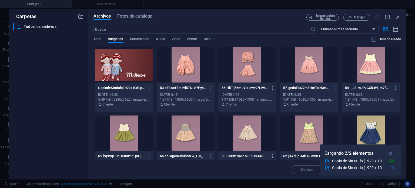
click at [147, 86] on icon "button" at bounding box center [149, 87] width 5 height 5
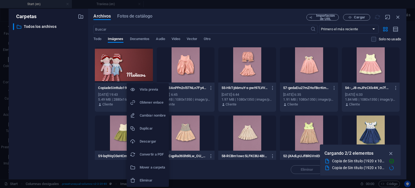
click at [147, 177] on h6 "Eliminar" at bounding box center [153, 180] width 26 height 6
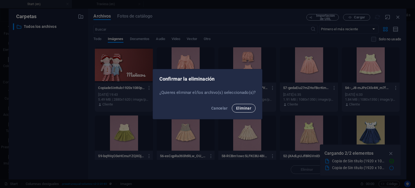
click at [241, 110] on span "Eliminar" at bounding box center [243, 108] width 15 height 4
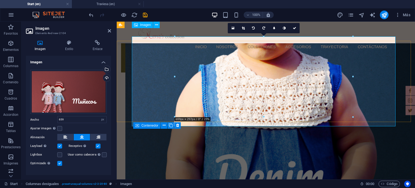
scroll to position [314, 0]
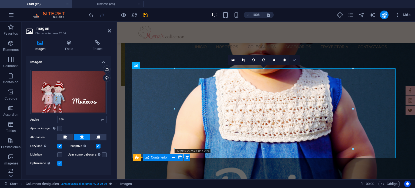
click at [296, 62] on link at bounding box center [294, 60] width 10 height 10
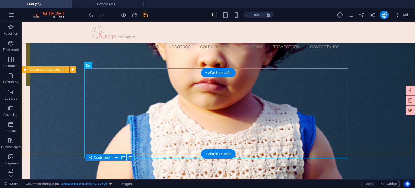
select select "px"
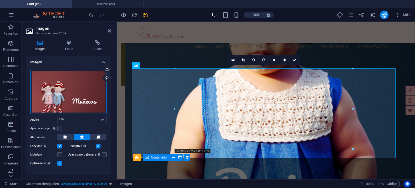
click at [86, 94] on div "Arrastra archivos aquí, haz clic para escoger archivos o selecciona archivos de…" at bounding box center [68, 92] width 76 height 44
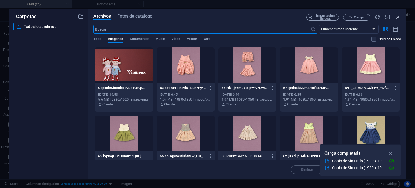
click at [396, 15] on icon "button" at bounding box center [398, 17] width 6 height 6
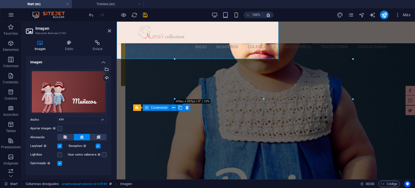
scroll to position [364, 0]
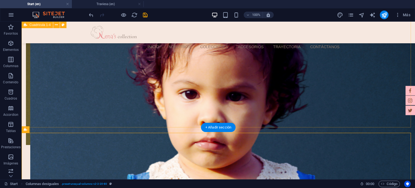
scroll to position [255, 0]
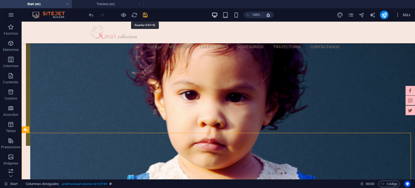
click at [143, 15] on icon "save" at bounding box center [145, 15] width 6 height 6
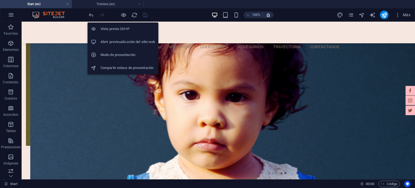
click at [129, 29] on h6 "Vista previa Ctrl+P" at bounding box center [127, 29] width 55 height 6
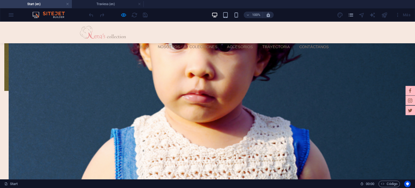
scroll to position [309, 0]
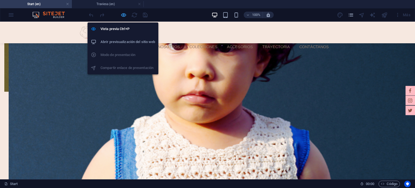
click at [126, 15] on icon "button" at bounding box center [123, 15] width 6 height 6
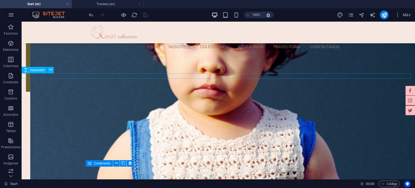
select select "px"
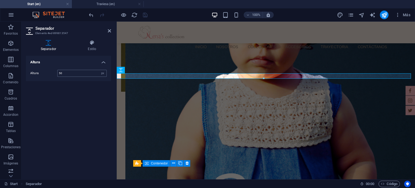
type input "50"
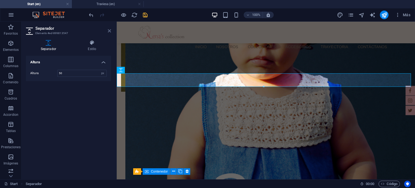
click at [110, 30] on icon at bounding box center [109, 31] width 3 height 4
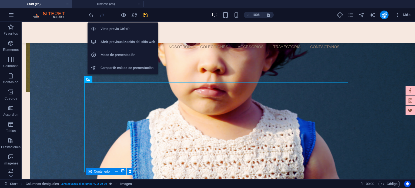
click at [126, 37] on li "Abrir previsualización del sitio web" at bounding box center [122, 41] width 71 height 13
click at [124, 27] on h6 "Vista previa Ctrl+P" at bounding box center [127, 29] width 55 height 6
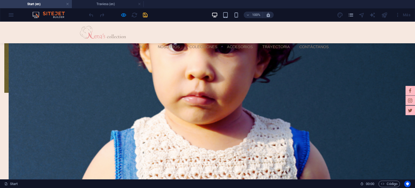
scroll to position [313, 0]
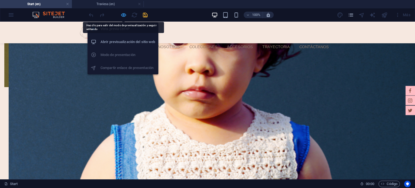
click at [121, 14] on icon "button" at bounding box center [123, 15] width 6 height 6
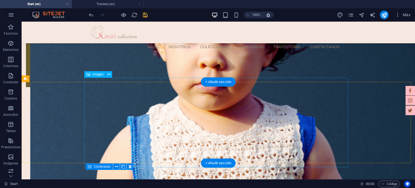
select select "px"
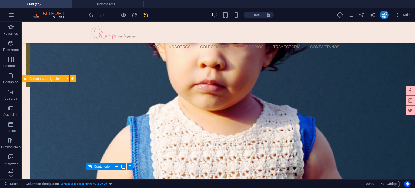
select select "px"
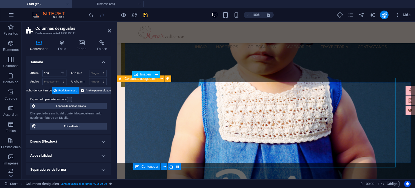
click at [77, 48] on h4 "Fondo" at bounding box center [83, 45] width 20 height 11
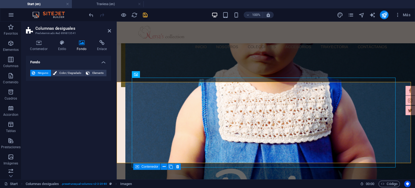
click at [75, 63] on h4 "Fondo" at bounding box center [68, 61] width 85 height 10
click at [75, 63] on h4 "Fondo" at bounding box center [68, 62] width 85 height 13
click at [73, 74] on span "Color / Degradado" at bounding box center [70, 73] width 24 height 6
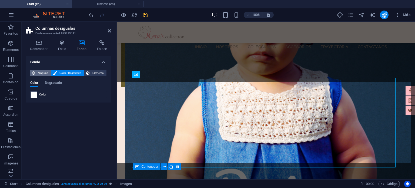
click at [42, 73] on span "Ninguno" at bounding box center [43, 73] width 13 height 6
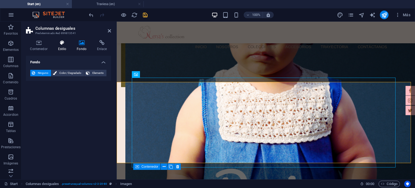
click at [64, 46] on h4 "Estilo" at bounding box center [63, 45] width 19 height 11
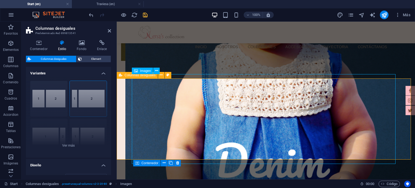
scroll to position [340, 0]
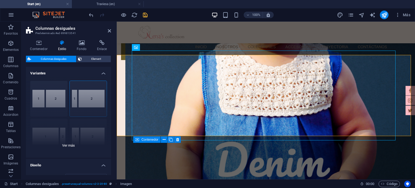
click at [56, 99] on div "[PHONE_NUMBER] [PHONE_NUMBER] 70-30 Predeterminado" at bounding box center [68, 116] width 85 height 81
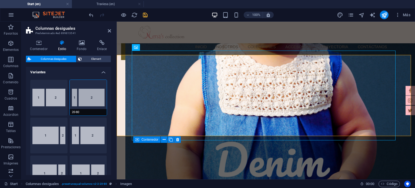
scroll to position [0, 0]
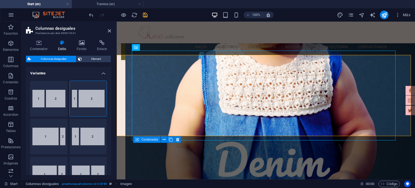
click at [71, 74] on h4 "Variantes" at bounding box center [68, 72] width 85 height 10
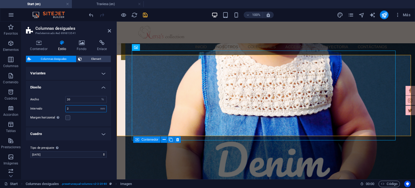
click at [72, 107] on input "2" at bounding box center [86, 108] width 41 height 6
click at [71, 133] on h4 "Cuadro" at bounding box center [68, 133] width 85 height 13
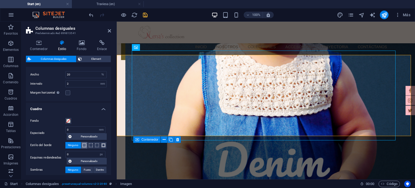
scroll to position [27, 0]
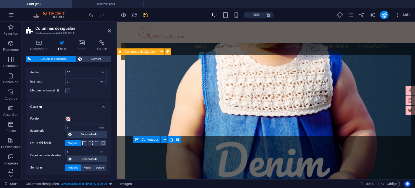
click at [85, 46] on h4 "Fondo" at bounding box center [83, 45] width 20 height 11
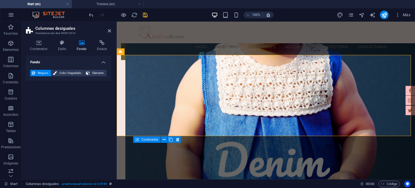
click at [85, 63] on h4 "Fondo" at bounding box center [68, 61] width 85 height 10
click at [90, 63] on h4 "Fondo" at bounding box center [68, 62] width 85 height 13
click at [95, 75] on span "Elemento" at bounding box center [97, 73] width 13 height 6
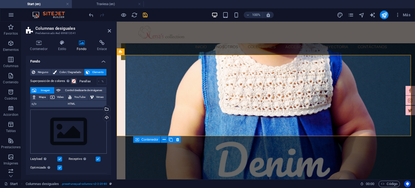
scroll to position [0, 0]
click at [65, 45] on icon at bounding box center [62, 42] width 17 height 5
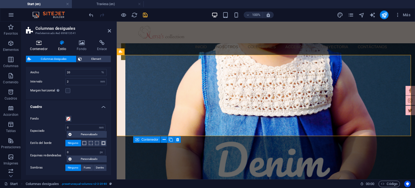
click at [37, 46] on h4 "Contenedor" at bounding box center [40, 45] width 28 height 11
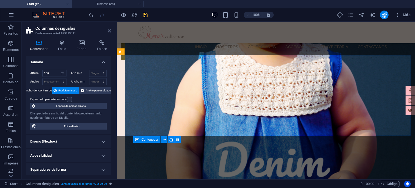
click at [108, 32] on icon at bounding box center [109, 31] width 3 height 4
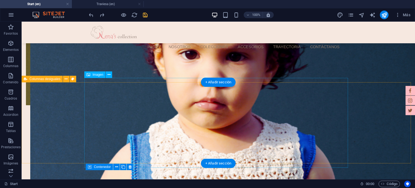
scroll to position [313, 0]
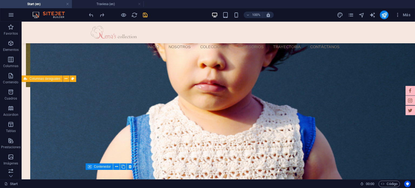
click at [177, 11] on div "100% Más" at bounding box center [250, 15] width 325 height 9
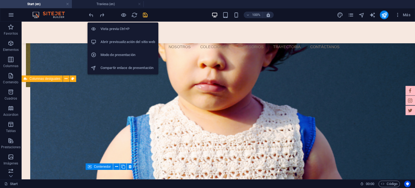
drag, startPoint x: 118, startPoint y: 30, endPoint x: 160, endPoint y: 20, distance: 43.0
click at [118, 30] on h6 "Vista previa Ctrl+P" at bounding box center [127, 29] width 55 height 6
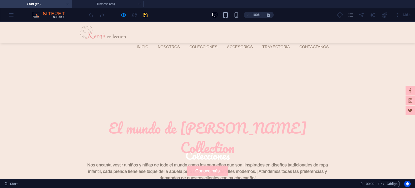
scroll to position [81, 0]
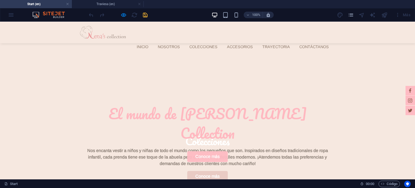
click at [210, 171] on link "Conoce más" at bounding box center [207, 176] width 40 height 11
click at [213, 171] on link "Conoce más" at bounding box center [207, 176] width 40 height 11
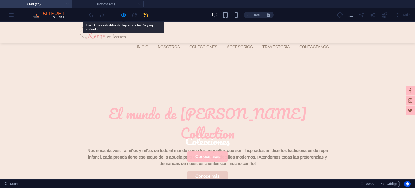
click at [213, 171] on link "Conoce más" at bounding box center [207, 176] width 40 height 11
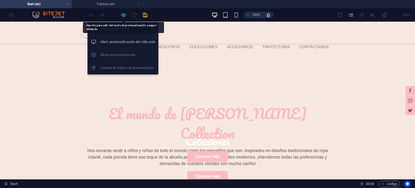
click at [124, 16] on icon "button" at bounding box center [123, 15] width 6 height 6
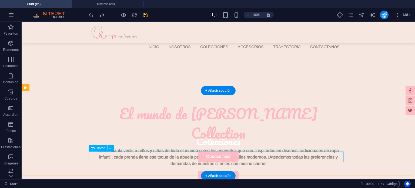
click at [222, 171] on div "Conoce más" at bounding box center [218, 176] width 255 height 11
select select "px"
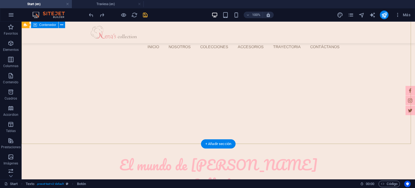
scroll to position [27, 0]
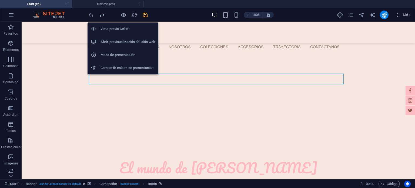
click at [124, 37] on li "Abrir previsualización del sitio web" at bounding box center [122, 41] width 71 height 13
click at [123, 31] on h6 "Vista previa Ctrl+P" at bounding box center [127, 29] width 55 height 6
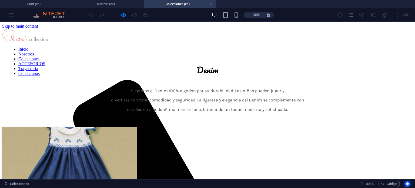
scroll to position [0, 0]
drag, startPoint x: 36, startPoint y: 2, endPoint x: 200, endPoint y: 21, distance: 165.3
click at [36, 2] on h4 "Start (en)" at bounding box center [36, 4] width 72 height 6
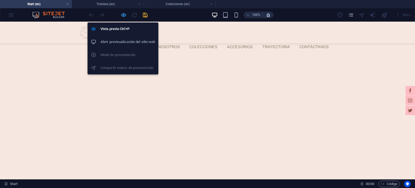
click at [124, 12] on icon "button" at bounding box center [123, 15] width 6 height 6
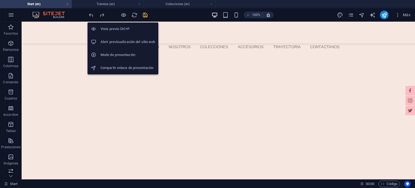
drag, startPoint x: 123, startPoint y: 56, endPoint x: 126, endPoint y: 28, distance: 27.4
click at [126, 28] on ul "Vista previa Ctrl+P Abrir previsualización del sitio web Modo de presentación C…" at bounding box center [122, 48] width 71 height 52
click at [126, 28] on h6 "Vista previa Ctrl+P" at bounding box center [127, 29] width 55 height 6
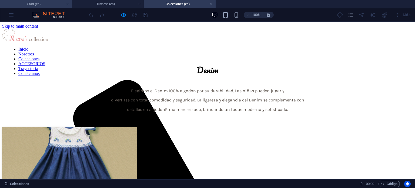
click at [55, 5] on h4 "Start (en)" at bounding box center [36, 4] width 72 height 6
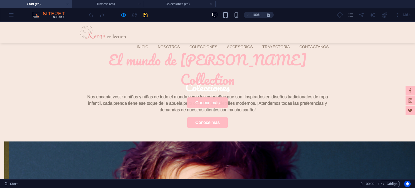
scroll to position [135, 0]
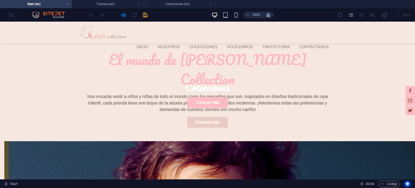
click at [212, 117] on link "Conoce más" at bounding box center [207, 122] width 40 height 11
click at [201, 117] on link "Conoce más" at bounding box center [207, 122] width 40 height 11
click at [204, 117] on link "Conoce más" at bounding box center [207, 122] width 40 height 11
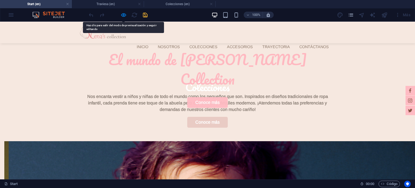
click at [204, 117] on link "Conoce más" at bounding box center [207, 122] width 40 height 11
click at [120, 15] on div at bounding box center [118, 15] width 60 height 9
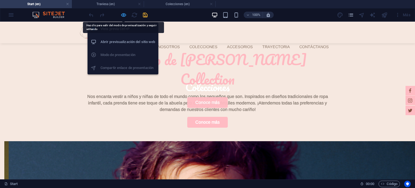
click at [121, 15] on icon "button" at bounding box center [123, 15] width 6 height 6
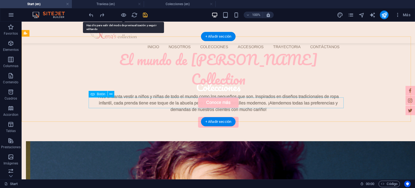
click at [213, 117] on div "Conoce más" at bounding box center [218, 122] width 255 height 11
select select "px"
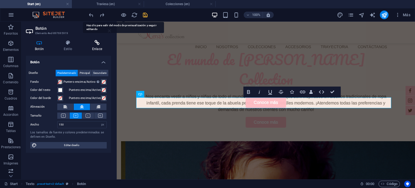
click at [86, 43] on icon at bounding box center [97, 42] width 28 height 5
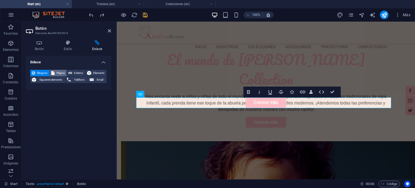
click at [63, 71] on span "Página" at bounding box center [60, 73] width 9 height 6
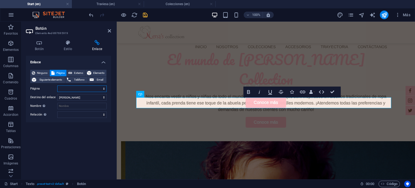
click at [73, 87] on select "Start Nosotras Colecciones -- Denim -- Lazos -- Smock -- Crochet -- Tejidos -- …" at bounding box center [81, 88] width 49 height 6
select select "1"
click at [57, 85] on select "Start Nosotras Colecciones -- Denim -- Lazos -- Smock -- Crochet -- Tejidos -- …" at bounding box center [81, 88] width 49 height 6
click at [91, 30] on h2 "Botón" at bounding box center [73, 28] width 76 height 5
click at [108, 30] on icon at bounding box center [109, 31] width 3 height 4
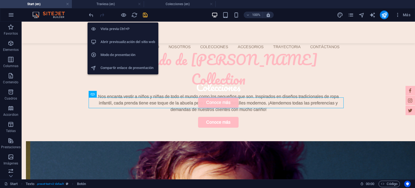
click at [118, 30] on h6 "Vista previa Ctrl+P" at bounding box center [127, 29] width 55 height 6
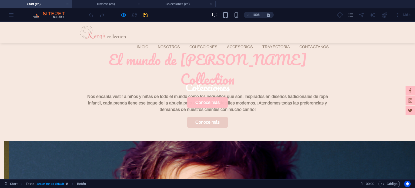
click at [205, 117] on link "Conoce más" at bounding box center [207, 122] width 40 height 11
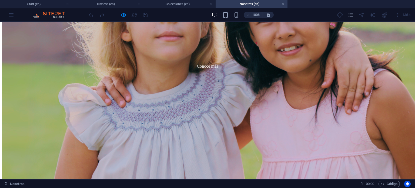
scroll to position [144, 0]
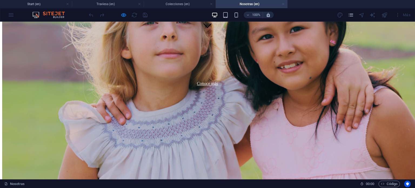
click at [284, 5] on link at bounding box center [282, 4] width 3 height 5
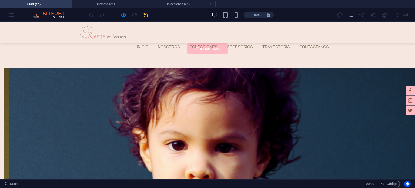
scroll to position [216, 0]
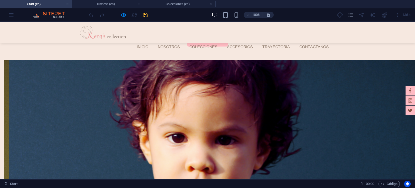
click at [129, 92] on img at bounding box center [66, 122] width 124 height 124
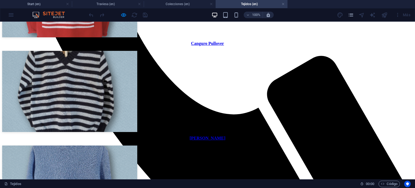
scroll to position [371, 0]
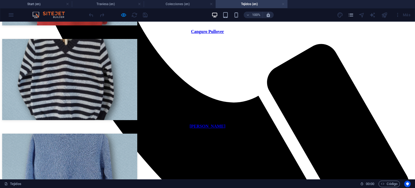
click at [284, 3] on link at bounding box center [282, 4] width 3 height 5
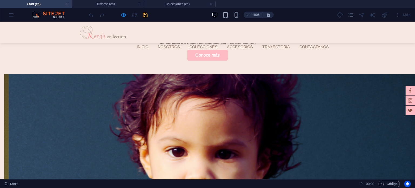
scroll to position [201, 0]
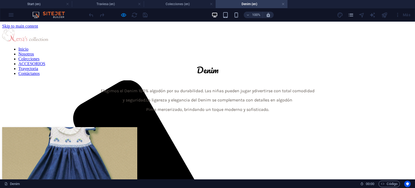
scroll to position [0, 0]
click at [283, 4] on link at bounding box center [282, 4] width 3 height 5
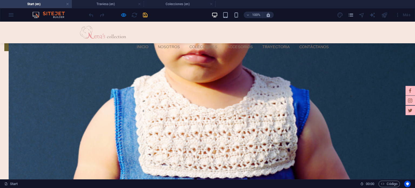
scroll to position [347, 0]
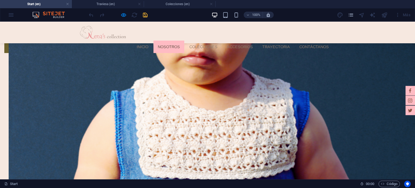
click at [164, 40] on link "Nosotros" at bounding box center [168, 46] width 31 height 12
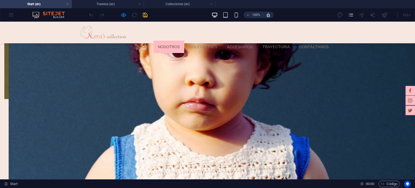
scroll to position [266, 0]
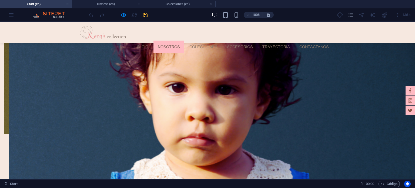
click at [171, 40] on link "Nosotros" at bounding box center [168, 46] width 31 height 12
click at [188, 40] on link "Colecciones" at bounding box center [203, 46] width 37 height 12
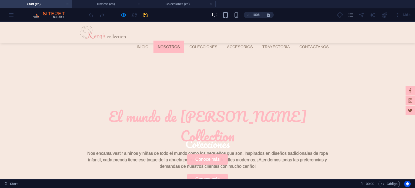
scroll to position [77, 0]
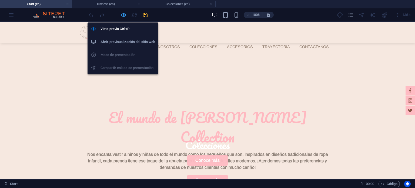
click at [122, 15] on icon "button" at bounding box center [123, 15] width 6 height 6
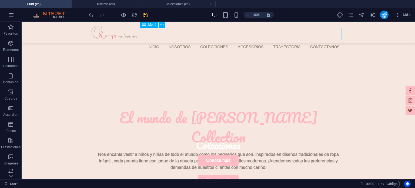
click at [173, 40] on nav "Inicio Nosotros Colecciones ACCESORIOS Trayectoria Contáctanos" at bounding box center [220, 46] width 248 height 12
select select
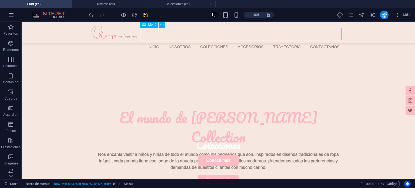
select select
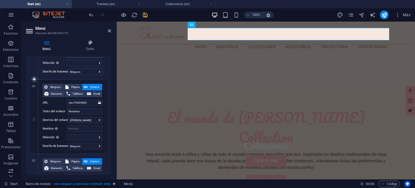
scroll to position [108, 0]
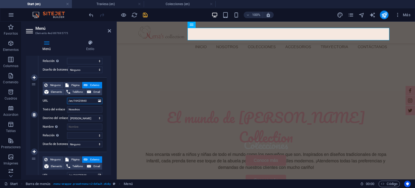
click at [89, 101] on input "/en/16425660" at bounding box center [84, 100] width 35 height 6
click at [53, 103] on label "URL" at bounding box center [55, 100] width 24 height 6
click at [67, 103] on input "/en/16425660" at bounding box center [84, 100] width 35 height 6
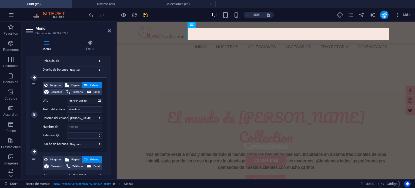
click at [75, 100] on input "/en/16425660" at bounding box center [84, 100] width 35 height 6
click at [80, 108] on input "Nosotros" at bounding box center [84, 109] width 35 height 6
click at [84, 100] on input "/en/16425660" at bounding box center [84, 100] width 35 height 6
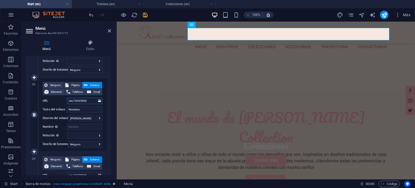
click at [84, 100] on input "/en/16425660" at bounding box center [84, 100] width 35 height 6
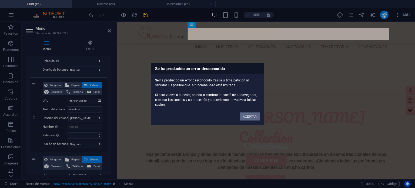
click at [249, 116] on button "ACEPTAR" at bounding box center [249, 116] width 20 height 8
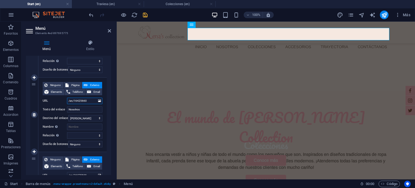
click at [86, 103] on input "/en/16425660" at bounding box center [84, 100] width 35 height 6
select select
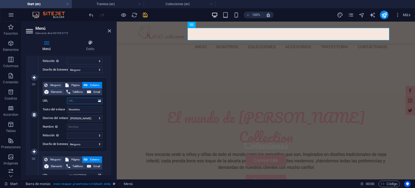
select select
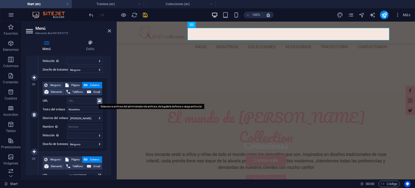
click at [100, 102] on button at bounding box center [99, 101] width 5 height 6
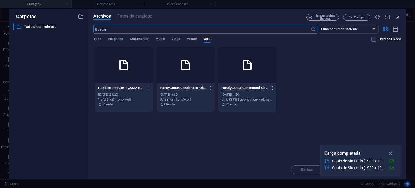
click at [398, 15] on icon "button" at bounding box center [398, 17] width 6 height 6
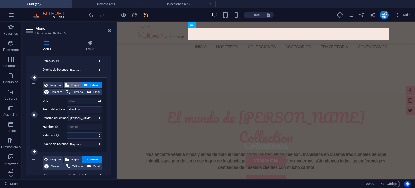
click at [77, 86] on span "Página" at bounding box center [75, 85] width 10 height 6
select select
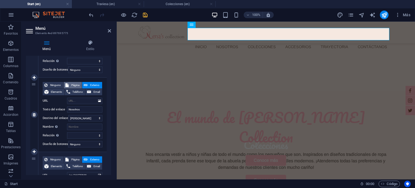
select select
click at [76, 101] on select "Start Nosotras Colecciones -- Denim -- Lazos -- Smock -- Crochet -- Tejidos -- …" at bounding box center [84, 100] width 35 height 6
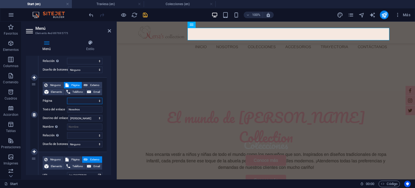
click at [76, 101] on select "Start Nosotras Colecciones -- Denim -- Lazos -- Smock -- Crochet -- Tejidos -- …" at bounding box center [84, 100] width 35 height 6
select select "1"
click at [67, 97] on select "Start Nosotras Colecciones -- Denim -- Lazos -- Smock -- Crochet -- Tejidos -- …" at bounding box center [84, 100] width 35 height 6
select select
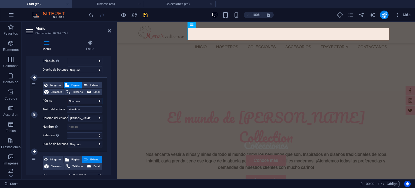
select select
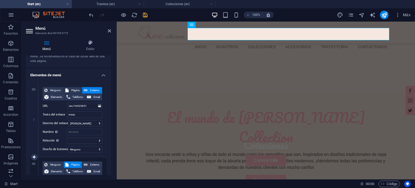
scroll to position [27, 0]
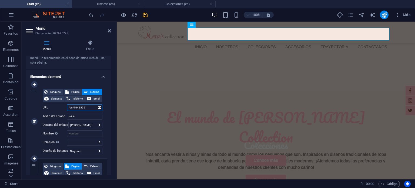
click at [86, 109] on input "/en/16425651" at bounding box center [84, 107] width 35 height 6
click at [72, 91] on span "Página" at bounding box center [75, 92] width 10 height 6
select select
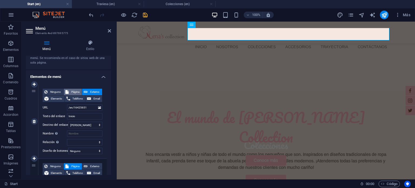
select select
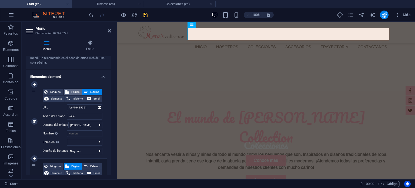
select select
click at [81, 106] on select "Start Nosotras Colecciones -- Denim -- Lazos -- Smock -- Crochet -- Tejidos -- …" at bounding box center [84, 107] width 35 height 6
select select "0"
click at [67, 104] on select "Start Nosotras Colecciones -- Denim -- Lazos -- Smock -- Crochet -- Tejidos -- …" at bounding box center [84, 107] width 35 height 6
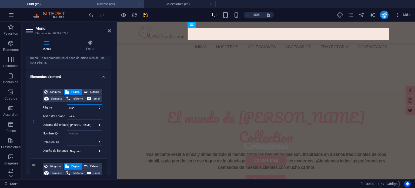
select select
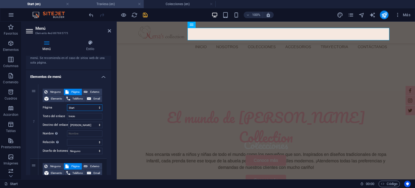
select select
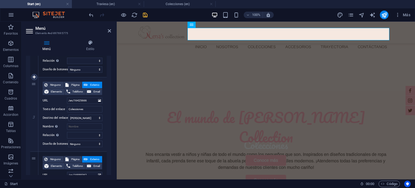
scroll to position [189, 0]
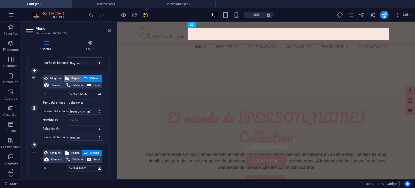
click at [70, 75] on span "Página" at bounding box center [75, 78] width 10 height 6
select select
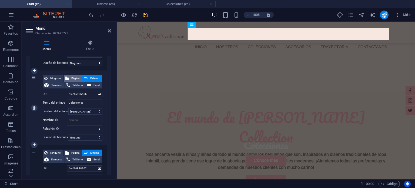
select select
click at [81, 95] on select "Start Nosotras Colecciones -- Denim -- Lazos -- Smock -- Crochet -- Tejidos -- …" at bounding box center [84, 94] width 35 height 6
click at [87, 95] on select "Start Nosotras Colecciones -- Denim -- Lazos -- Smock -- Crochet -- Tejidos -- …" at bounding box center [84, 94] width 35 height 6
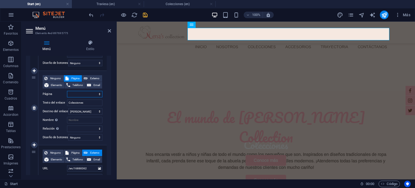
click at [87, 95] on select "Start Nosotras Colecciones -- Denim -- Lazos -- Smock -- Crochet -- Tejidos -- …" at bounding box center [84, 94] width 35 height 6
select select "2"
click at [67, 91] on select "Start Nosotras Colecciones -- Denim -- Lazos -- Smock -- Crochet -- Tejidos -- …" at bounding box center [84, 94] width 35 height 6
select select
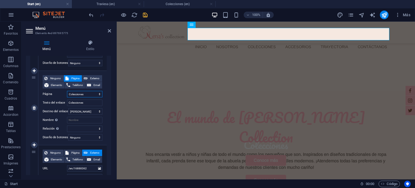
select select
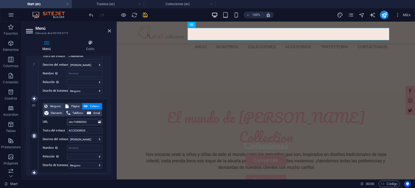
scroll to position [243, 0]
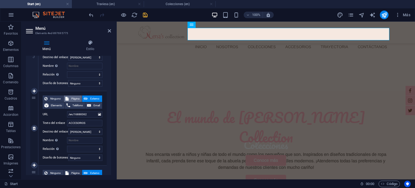
click at [78, 99] on span "Página" at bounding box center [75, 98] width 10 height 6
select select
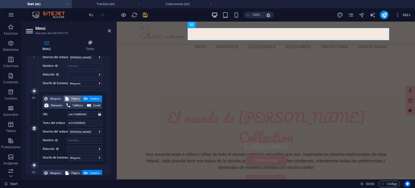
select select
click at [80, 111] on select "Start Nosotras Colecciones -- Denim -- Lazos -- Smock -- Crochet -- Tejidos -- …" at bounding box center [84, 114] width 35 height 6
select select "9"
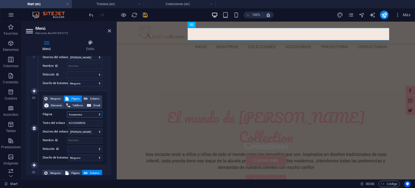
click at [67, 111] on select "Start Nosotras Colecciones -- Denim -- Lazos -- Smock -- Crochet -- Tejidos -- …" at bounding box center [84, 114] width 35 height 6
select select
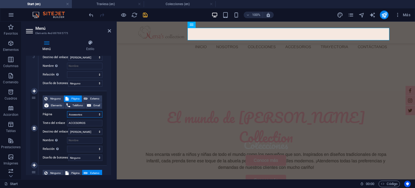
select select
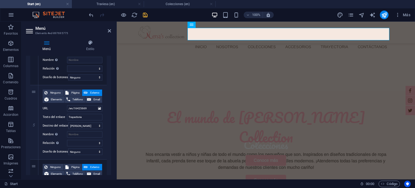
scroll to position [324, 0]
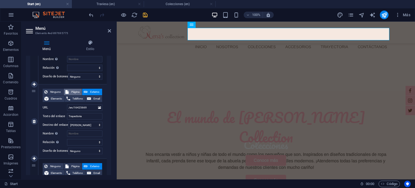
click at [78, 94] on span "Página" at bounding box center [75, 92] width 10 height 6
select select
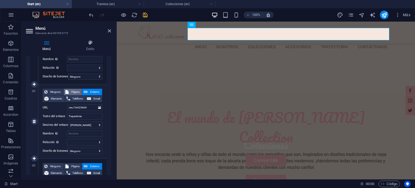
select select
click at [83, 107] on select "Start Nosotras Colecciones -- Denim -- Lazos -- Smock -- Crochet -- Tejidos -- …" at bounding box center [84, 107] width 35 height 6
select select "10"
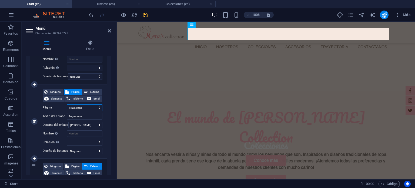
click at [67, 104] on select "Start Nosotras Colecciones -- Denim -- Lazos -- Smock -- Crochet -- Tejidos -- …" at bounding box center [84, 107] width 35 height 6
select select
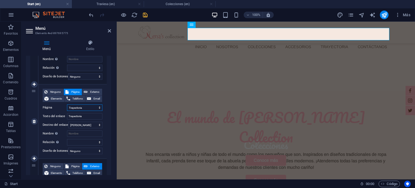
select select
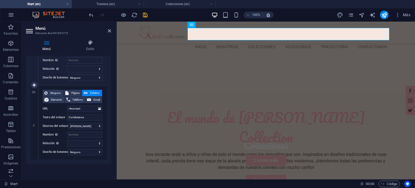
scroll to position [400, 0]
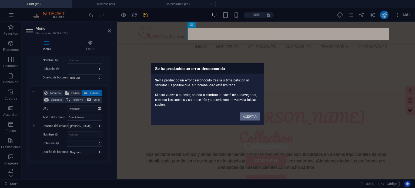
drag, startPoint x: 249, startPoint y: 120, endPoint x: 249, endPoint y: 116, distance: 3.8
click at [249, 116] on div "ACEPTAR" at bounding box center [249, 114] width 28 height 14
click at [249, 116] on button "ACEPTAR" at bounding box center [249, 116] width 20 height 8
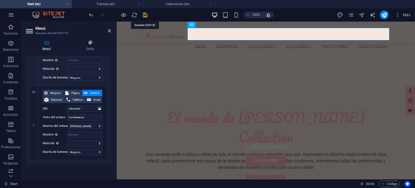
click at [146, 14] on icon "save" at bounding box center [145, 15] width 6 height 6
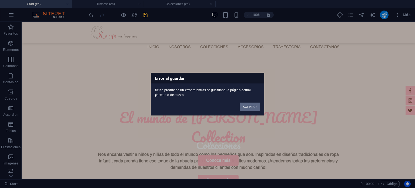
click at [244, 107] on button "ACEPTAR" at bounding box center [249, 106] width 20 height 8
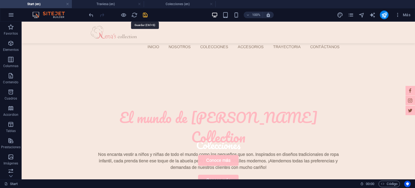
click at [142, 11] on div at bounding box center [118, 15] width 60 height 9
click at [143, 14] on icon "save" at bounding box center [145, 15] width 6 height 6
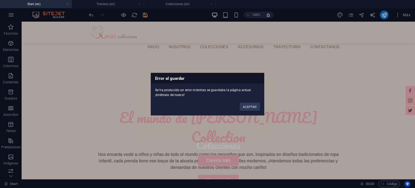
click at [143, 14] on div "Error al guardar Se ha producido un error mientras se guardaba la página actual…" at bounding box center [207, 94] width 415 height 188
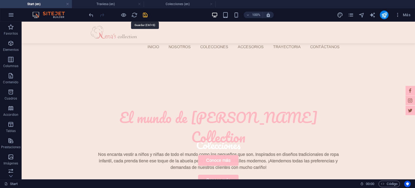
click at [143, 14] on icon "save" at bounding box center [145, 15] width 6 height 6
click at [143, 14] on div at bounding box center [118, 15] width 60 height 9
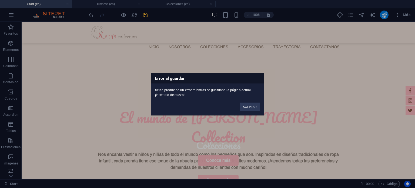
click at [143, 14] on div "Error al guardar Se ha producido un error mientras se guardaba la página actual…" at bounding box center [207, 94] width 415 height 188
click at [143, 14] on icon "save" at bounding box center [145, 15] width 6 height 6
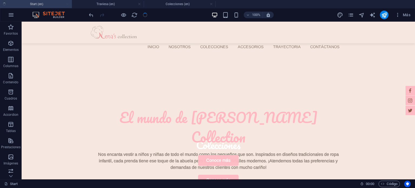
click at [143, 14] on div at bounding box center [118, 15] width 60 height 9
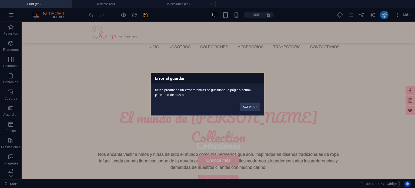
click at [248, 110] on div "ACEPTAR" at bounding box center [249, 104] width 28 height 14
click at [248, 109] on button "ACEPTAR" at bounding box center [249, 106] width 20 height 8
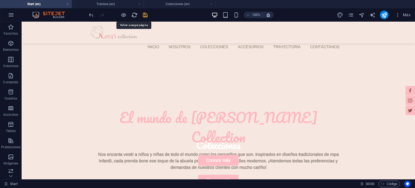
click at [133, 12] on icon "reload" at bounding box center [134, 15] width 6 height 6
click at [135, 15] on icon "reload" at bounding box center [134, 15] width 6 height 6
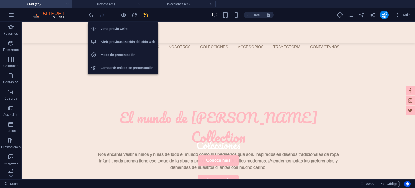
click at [119, 30] on h6 "Vista previa Ctrl+P" at bounding box center [127, 29] width 55 height 6
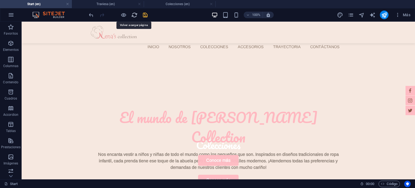
click at [135, 16] on icon "reload" at bounding box center [134, 15] width 6 height 6
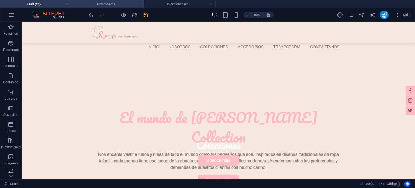
click at [120, 4] on h4 "Traviesa (en)" at bounding box center [108, 4] width 72 height 6
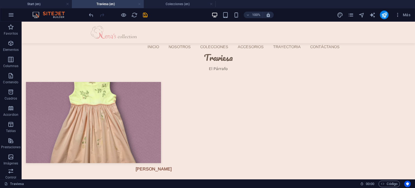
click at [140, 4] on link at bounding box center [139, 4] width 3 height 5
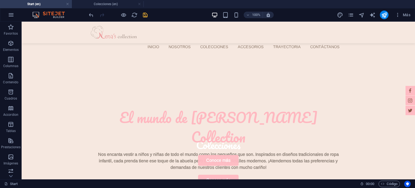
click at [140, 4] on link at bounding box center [139, 4] width 3 height 5
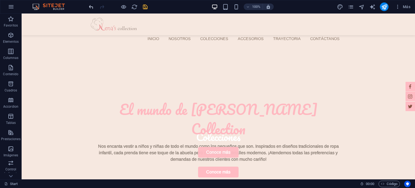
click at [93, 7] on icon "undo" at bounding box center [91, 7] width 6 height 6
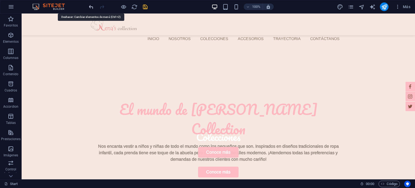
click at [91, 6] on icon "undo" at bounding box center [91, 7] width 6 height 6
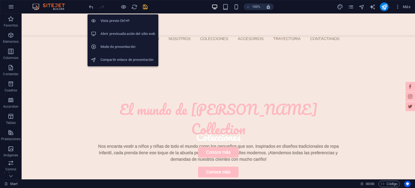
click at [116, 19] on h6 "Vista previa Ctrl+P" at bounding box center [127, 21] width 55 height 6
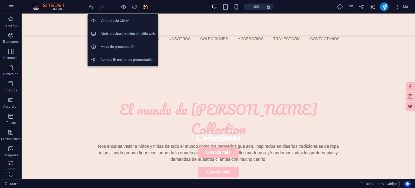
click at [116, 19] on h6 "Vista previa Ctrl+P" at bounding box center [127, 21] width 55 height 6
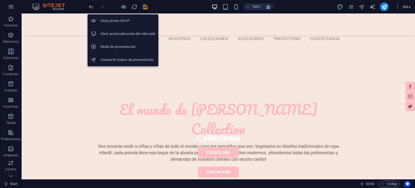
click at [116, 19] on h6 "Vista previa Ctrl+P" at bounding box center [127, 21] width 55 height 6
click at [116, 31] on h6 "Abrir previsualización del sitio web" at bounding box center [127, 34] width 55 height 6
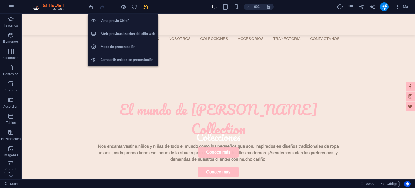
click at [116, 31] on h6 "Abrir previsualización del sitio web" at bounding box center [127, 34] width 55 height 6
click at [126, 6] on icon "button" at bounding box center [123, 7] width 6 height 6
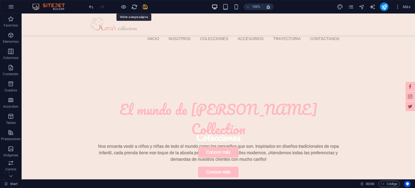
click at [133, 6] on icon "reload" at bounding box center [134, 7] width 6 height 6
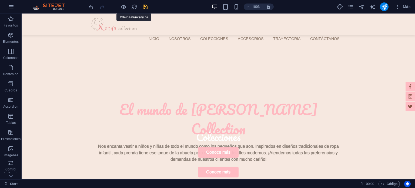
click at [128, 6] on div at bounding box center [118, 6] width 60 height 9
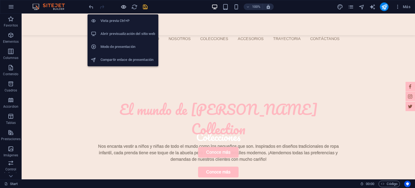
click at [125, 6] on icon "button" at bounding box center [123, 7] width 6 height 6
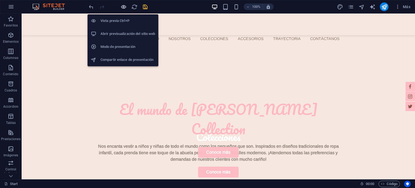
click at [124, 6] on icon "button" at bounding box center [123, 7] width 6 height 6
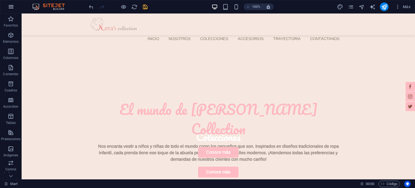
click at [10, 9] on icon "button" at bounding box center [11, 7] width 6 height 6
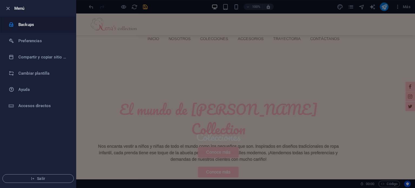
click at [40, 27] on h6 "Backups" at bounding box center [43, 24] width 50 height 6
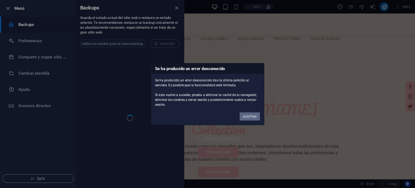
click at [250, 114] on button "ACEPTAR" at bounding box center [249, 116] width 20 height 8
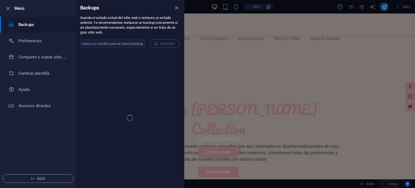
click at [205, 85] on div at bounding box center [207, 94] width 415 height 188
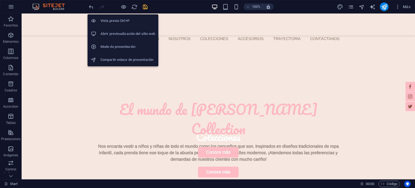
click at [115, 26] on li "Vista previa Ctrl+P" at bounding box center [122, 20] width 71 height 13
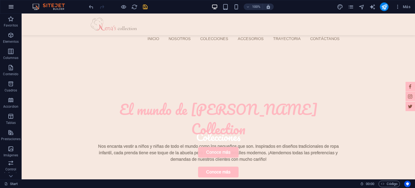
click at [14, 7] on button "button" at bounding box center [11, 6] width 13 height 13
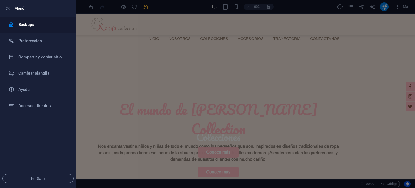
click at [40, 31] on li "Backups" at bounding box center [38, 24] width 76 height 16
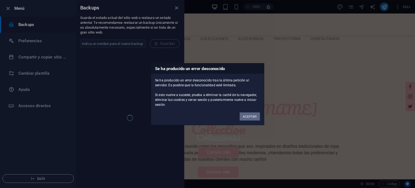
click at [248, 117] on button "ACEPTAR" at bounding box center [249, 116] width 20 height 8
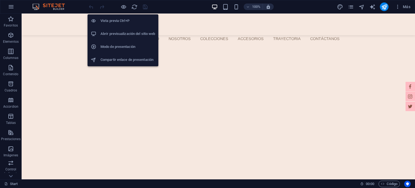
click at [122, 29] on li "Abrir previsualización del sitio web" at bounding box center [122, 33] width 71 height 13
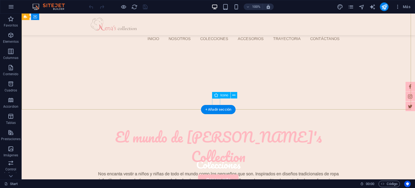
scroll to position [54, 0]
